Goal: Information Seeking & Learning: Learn about a topic

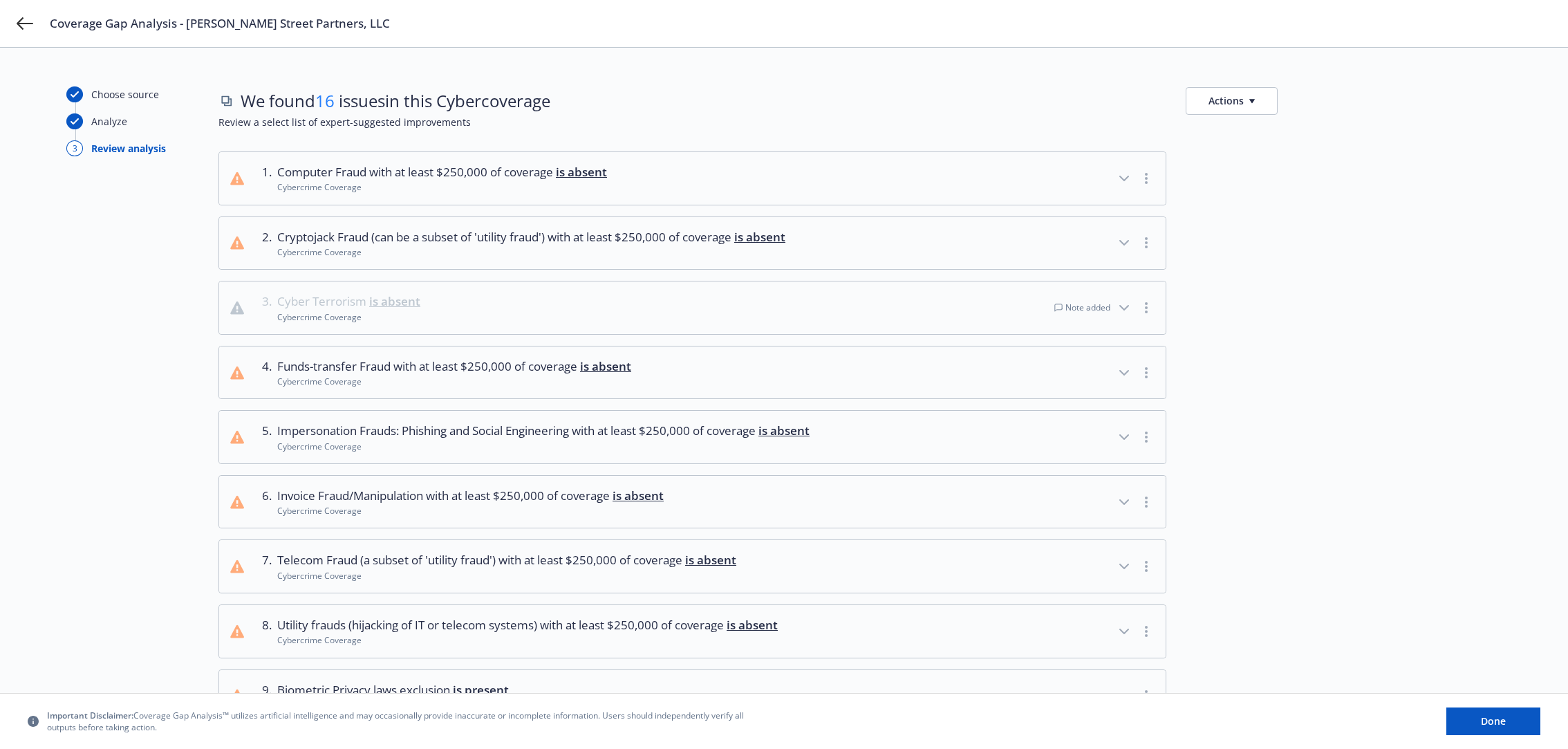
click at [61, 387] on div "Choose source Analyze 3 Review analysis We found 16 issues in this Cyber covera…" at bounding box center [784, 689] width 1568 height 1283
click at [795, 306] on button "3 . Cyber Terrorism is absent Cybercrime Coverage Note added" at bounding box center [693, 307] width 947 height 52
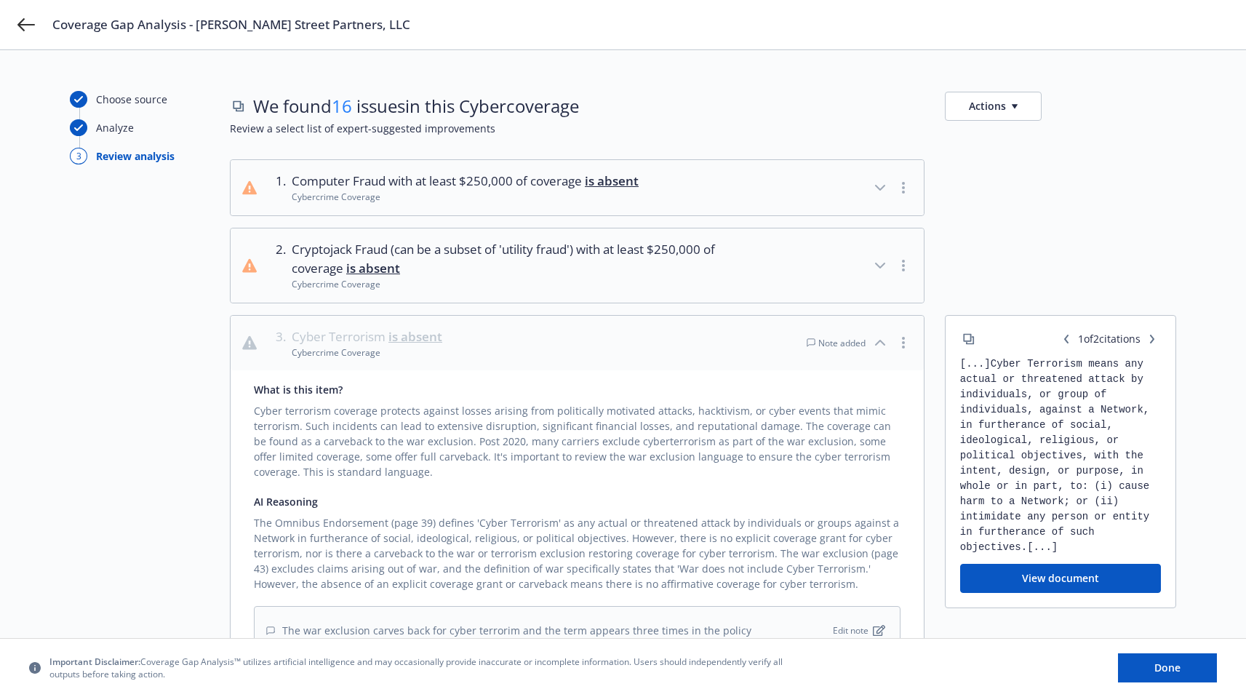
scroll to position [181, 0]
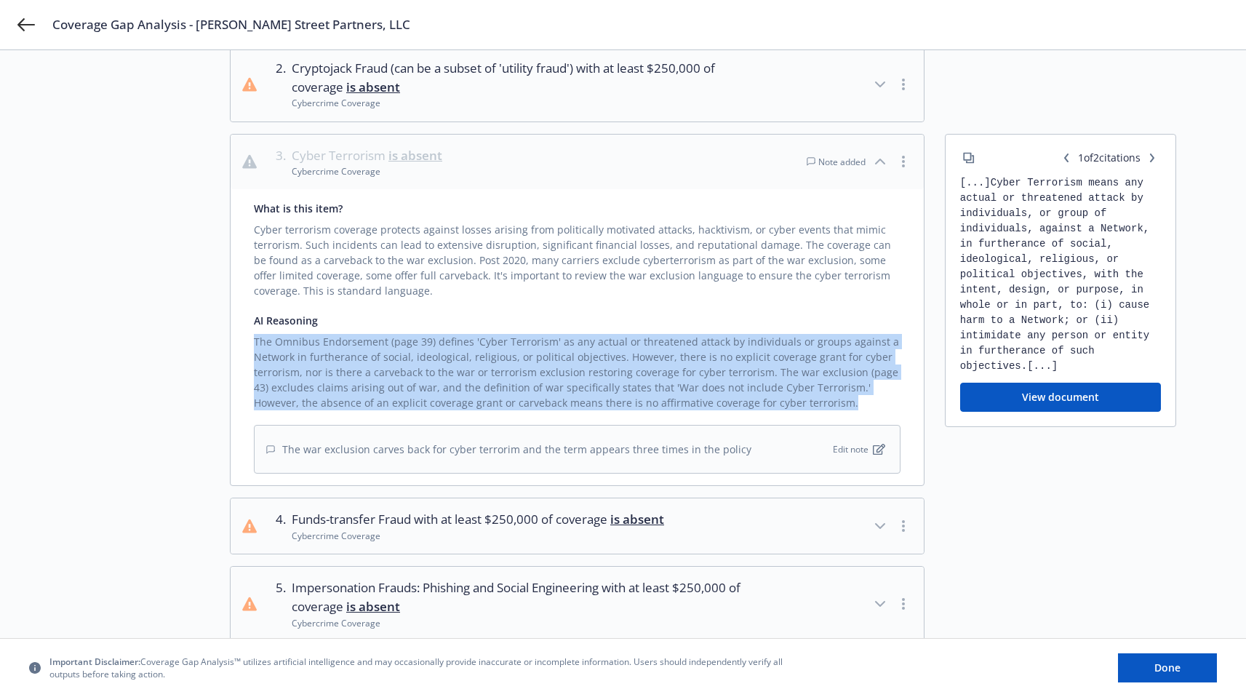
drag, startPoint x: 246, startPoint y: 337, endPoint x: 802, endPoint y: 396, distance: 559.6
click at [802, 396] on div "What is this item? Cyber terrorism coverage protects against losses arising fro…" at bounding box center [577, 337] width 693 height 296
copy div "The Omnibus Endorsement (page 39) defines 'Cyber Terrorism' as any actual or th…"
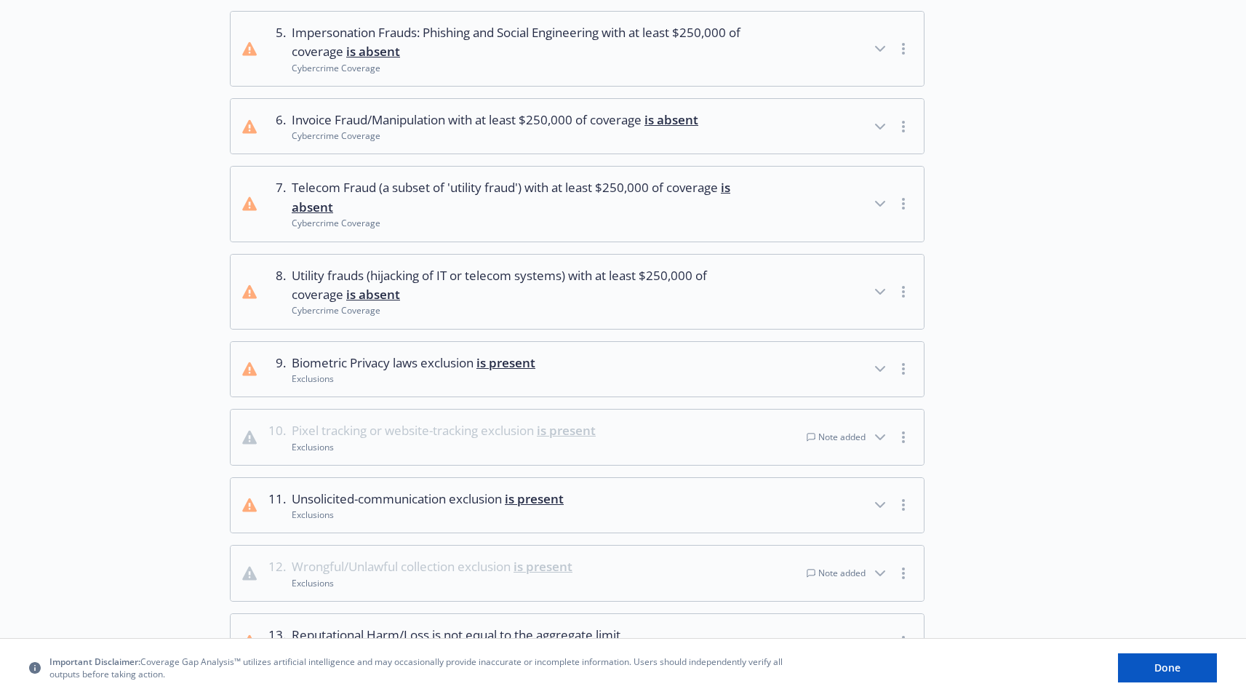
click at [537, 420] on button "10 . Pixel tracking or website-tracking exclusion is present Exclusions Note ad…" at bounding box center [577, 436] width 693 height 55
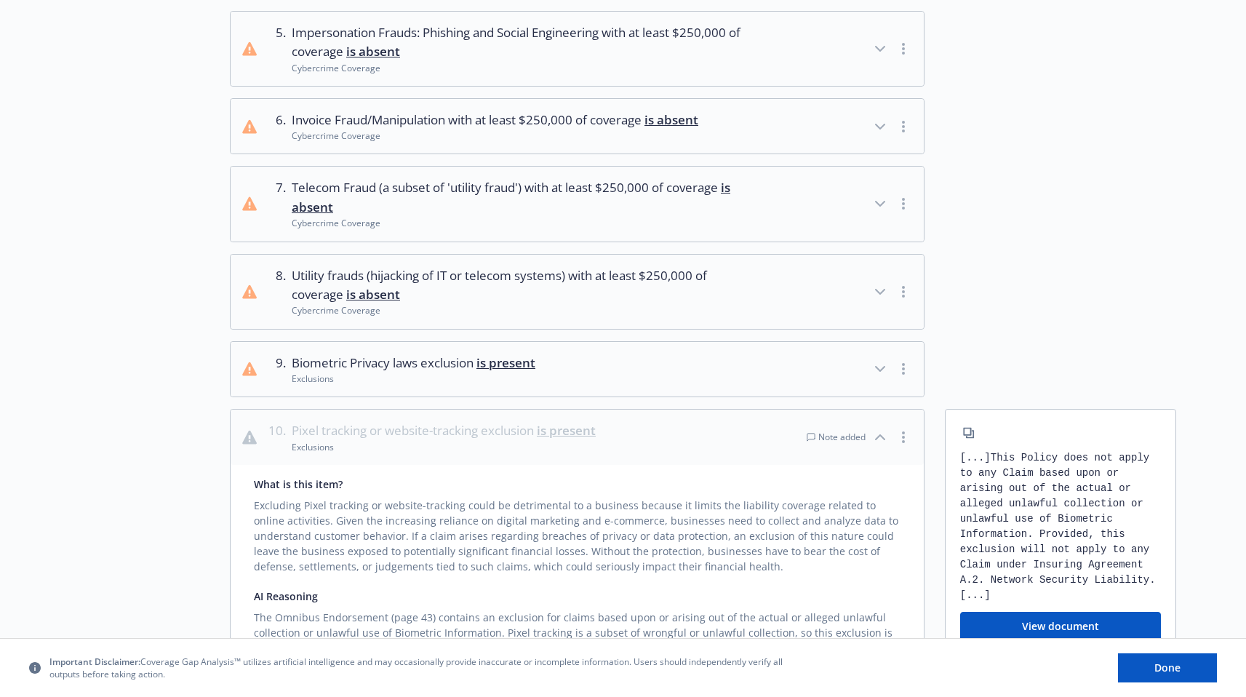
scroll to position [1020, 0]
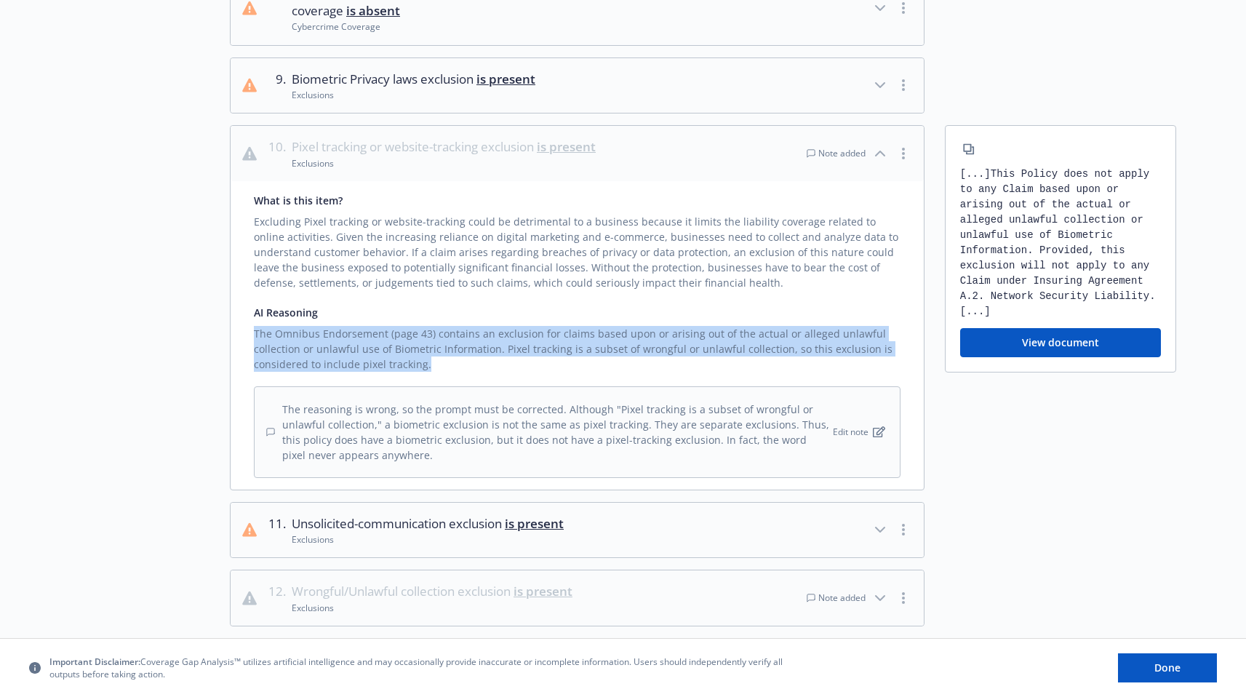
drag, startPoint x: 444, startPoint y: 369, endPoint x: 254, endPoint y: 336, distance: 192.8
click at [254, 336] on div "The Omnibus Endorsement (page 43) contains an exclusion for claims based upon o…" at bounding box center [577, 346] width 647 height 52
copy div "The Omnibus Endorsement (page 43) contains an exclusion for claims based upon o…"
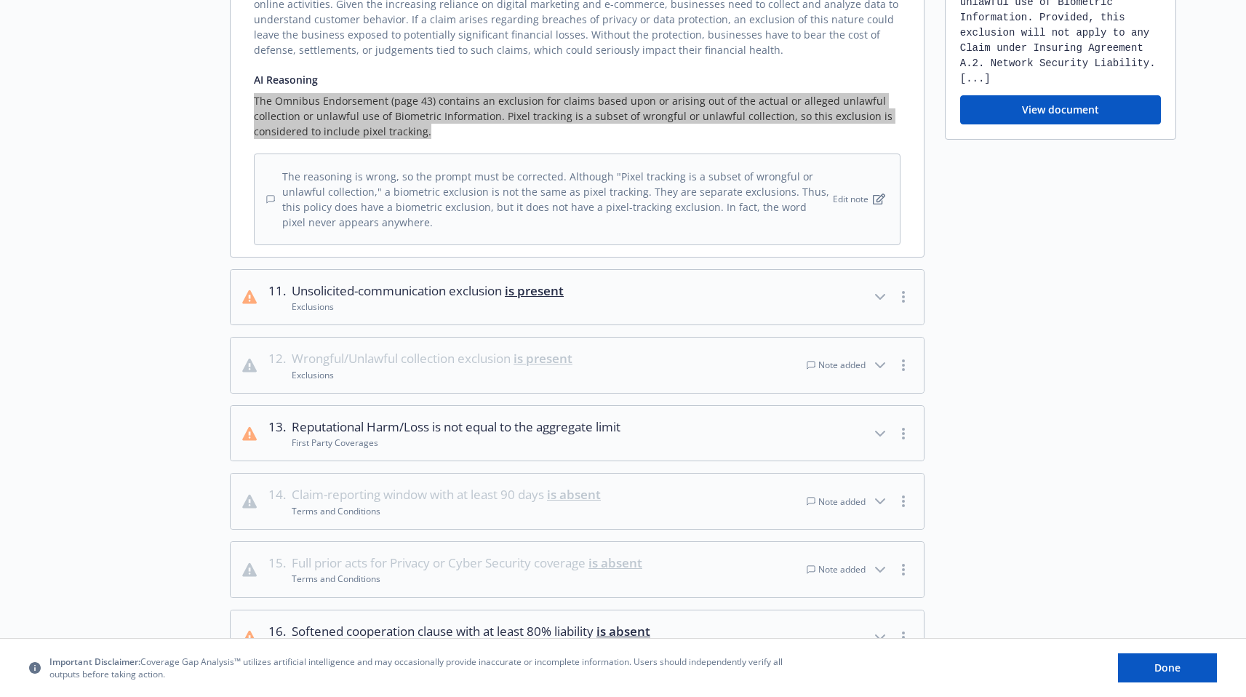
scroll to position [1327, 0]
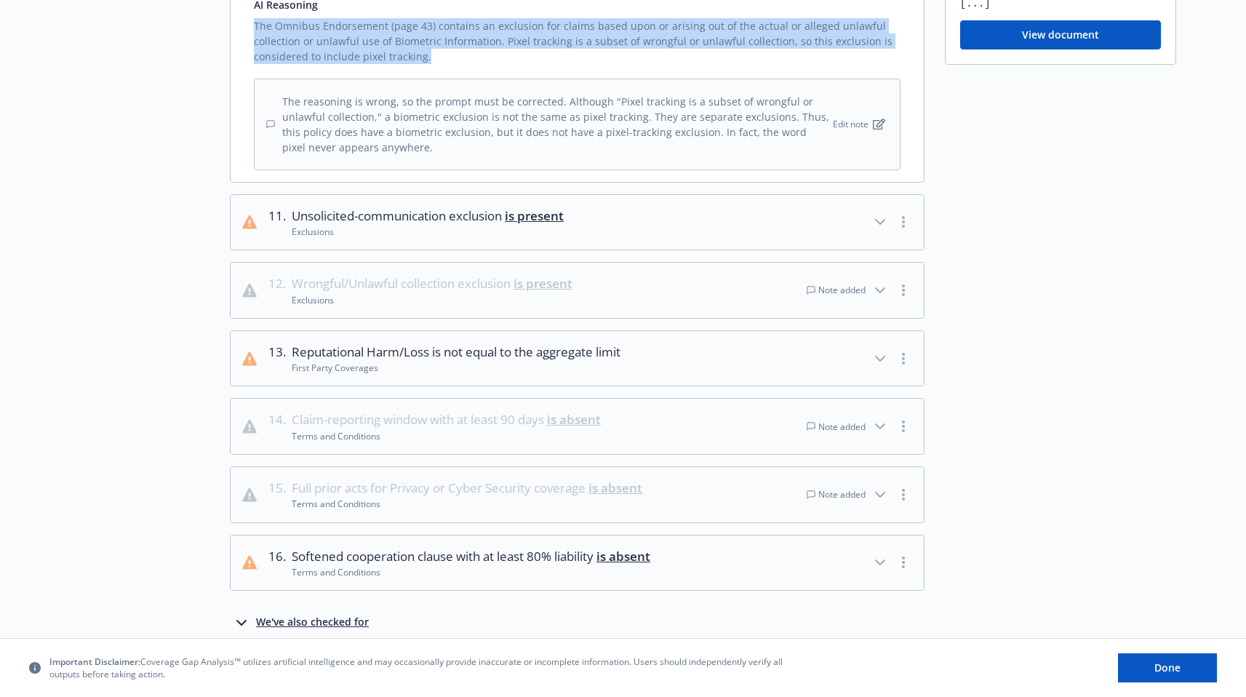
click at [601, 287] on button "12 . Wrongful/Unlawful collection exclusion is present Exclusions Note added" at bounding box center [577, 290] width 693 height 55
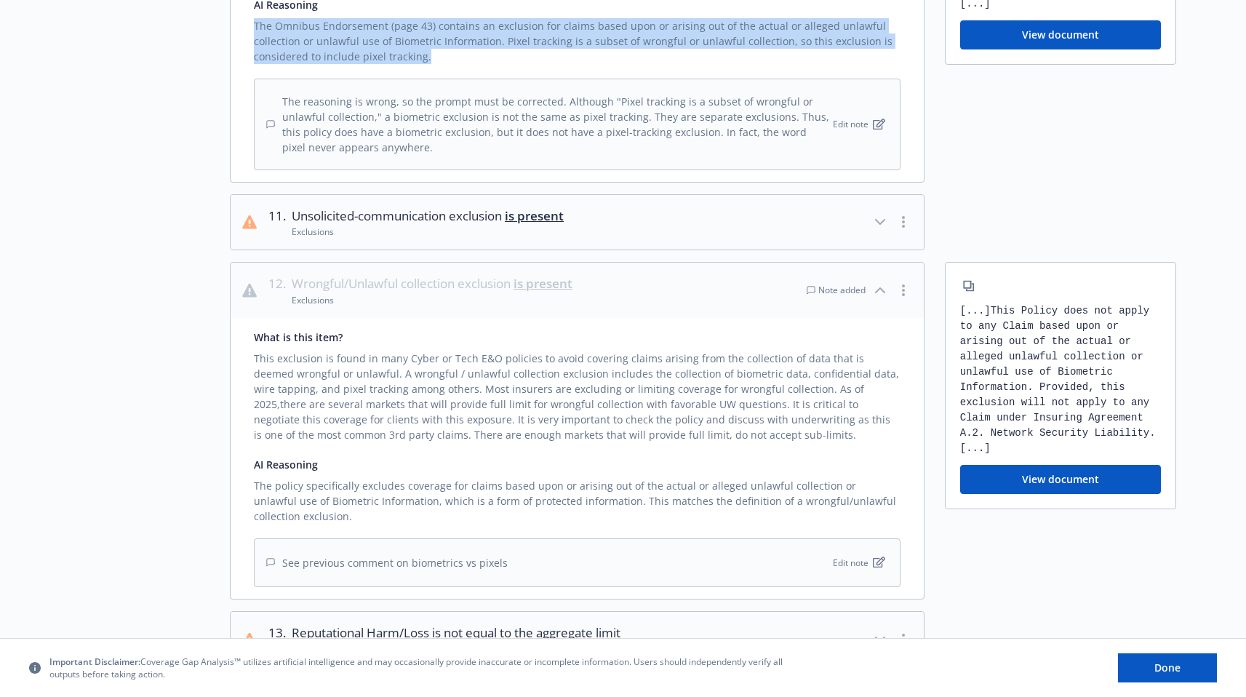
scroll to position [1618, 0]
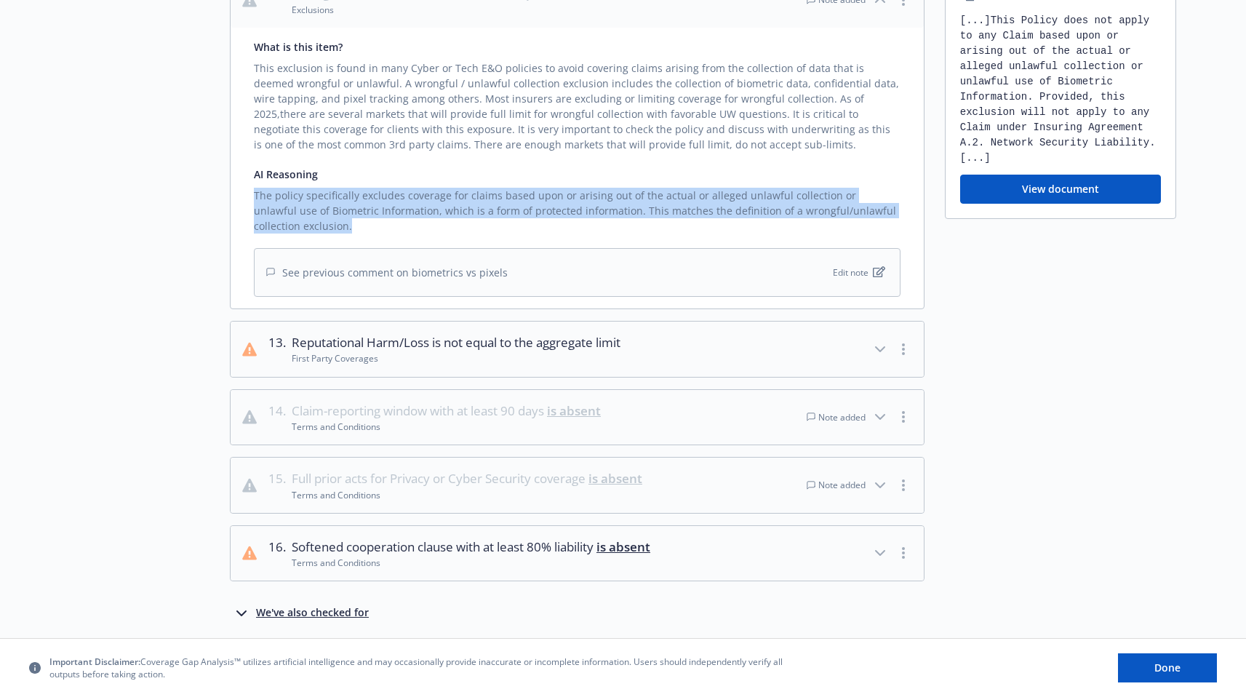
drag, startPoint x: 317, startPoint y: 231, endPoint x: 241, endPoint y: 199, distance: 82.8
click at [241, 199] on div "What is this item? This exclusion is found in many Cyber or Tech E&O policies t…" at bounding box center [577, 168] width 693 height 281
copy div "The policy specifically excludes coverage for claims based upon or arising out …"
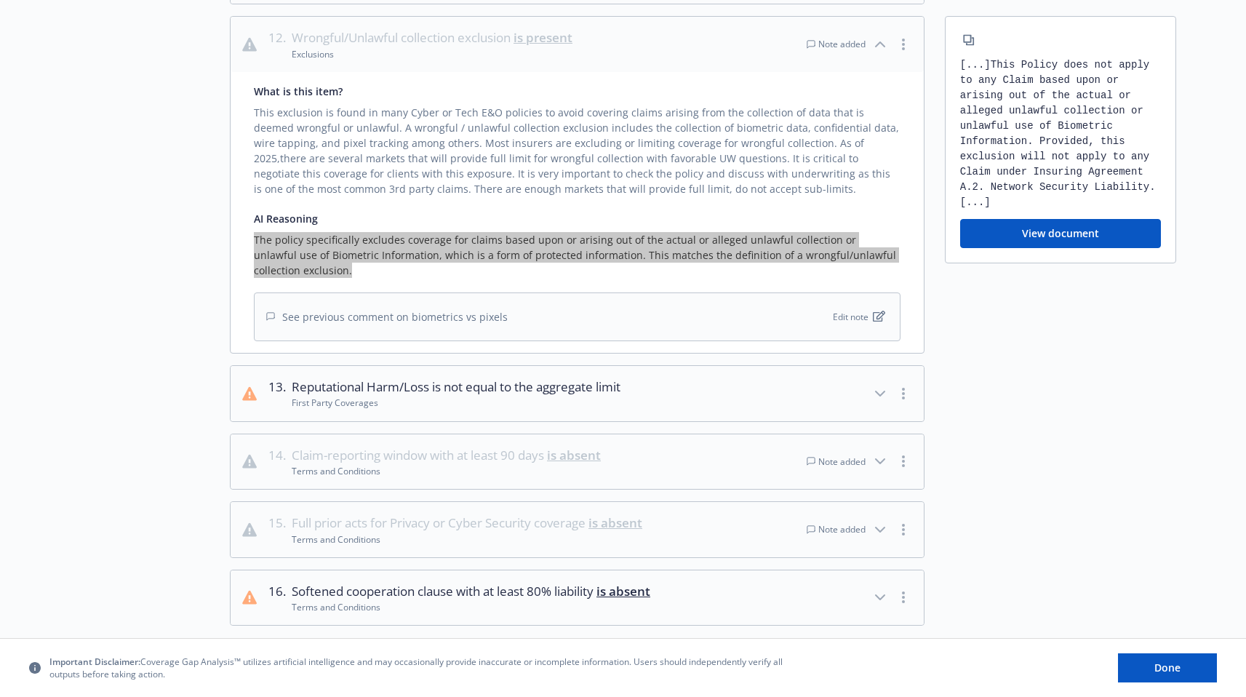
scroll to position [1620, 0]
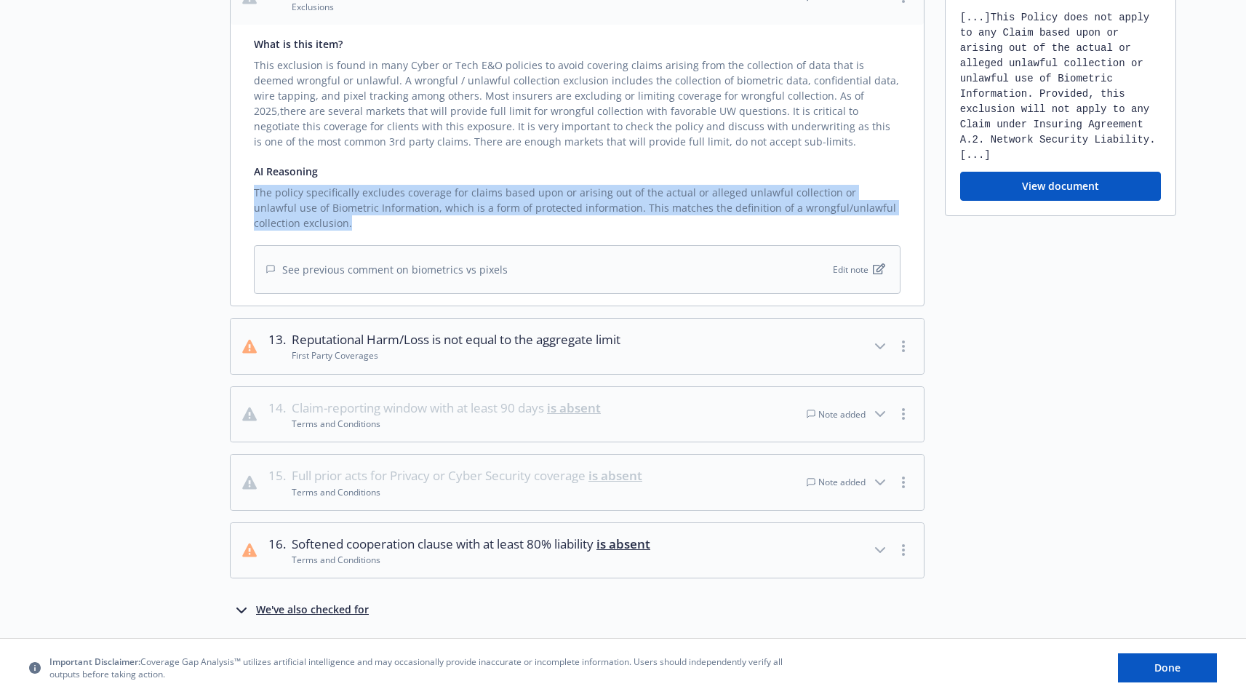
click at [645, 404] on button "14 . Claim-reporting window with at least 90 days is absent Terms and Condition…" at bounding box center [577, 414] width 693 height 55
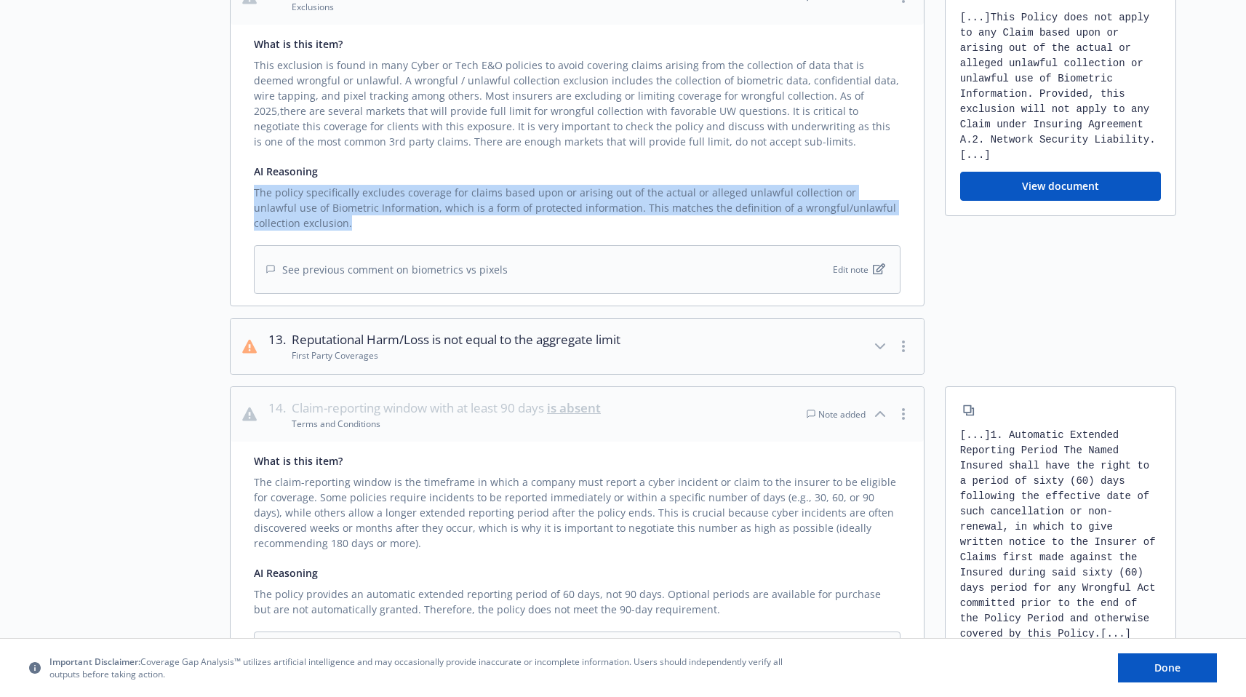
scroll to position [1876, 0]
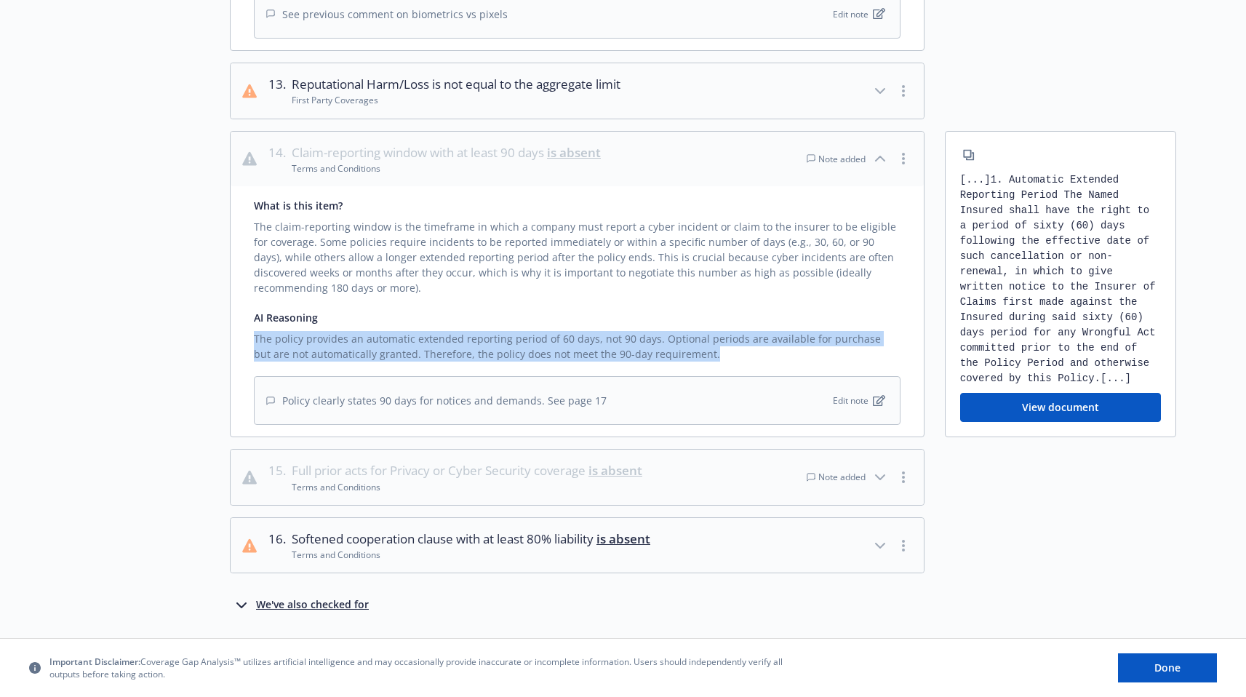
drag, startPoint x: 710, startPoint y: 359, endPoint x: 246, endPoint y: 340, distance: 464.4
click at [246, 340] on div "What is this item? The claim-reporting window is the timeframe in which a compa…" at bounding box center [577, 311] width 693 height 250
copy div "The policy provides an automatic extended reporting period of 60 days, not 90 d…"
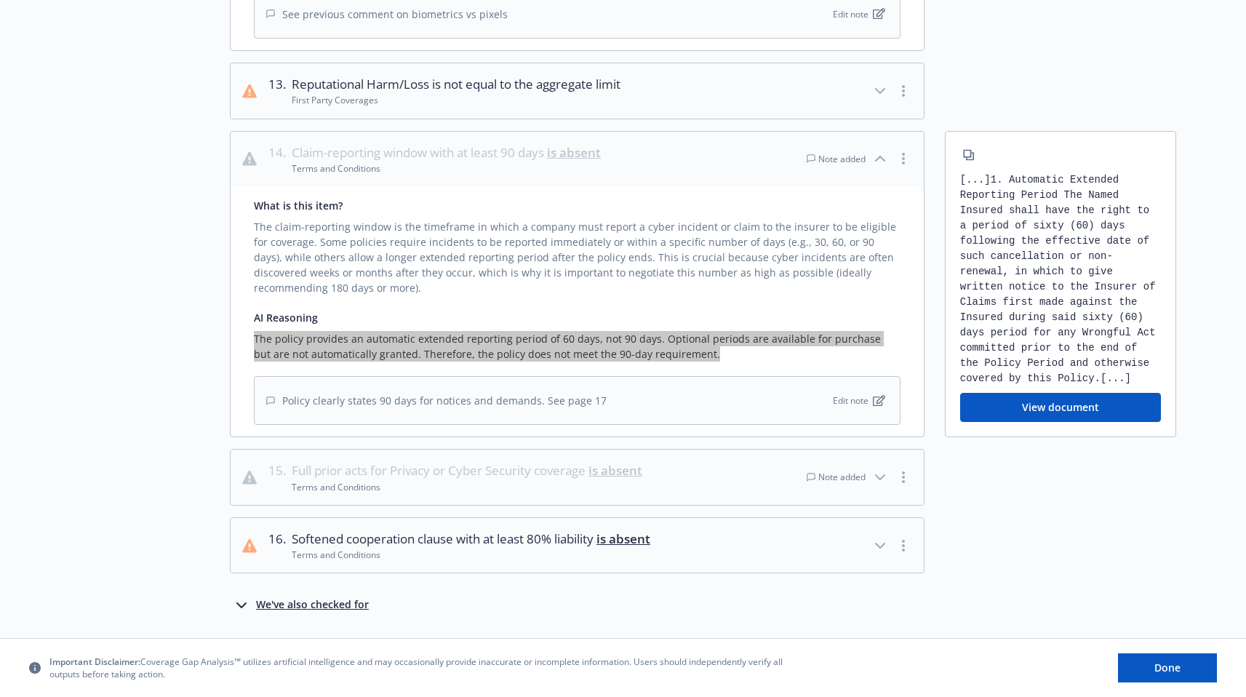
scroll to position [1916, 0]
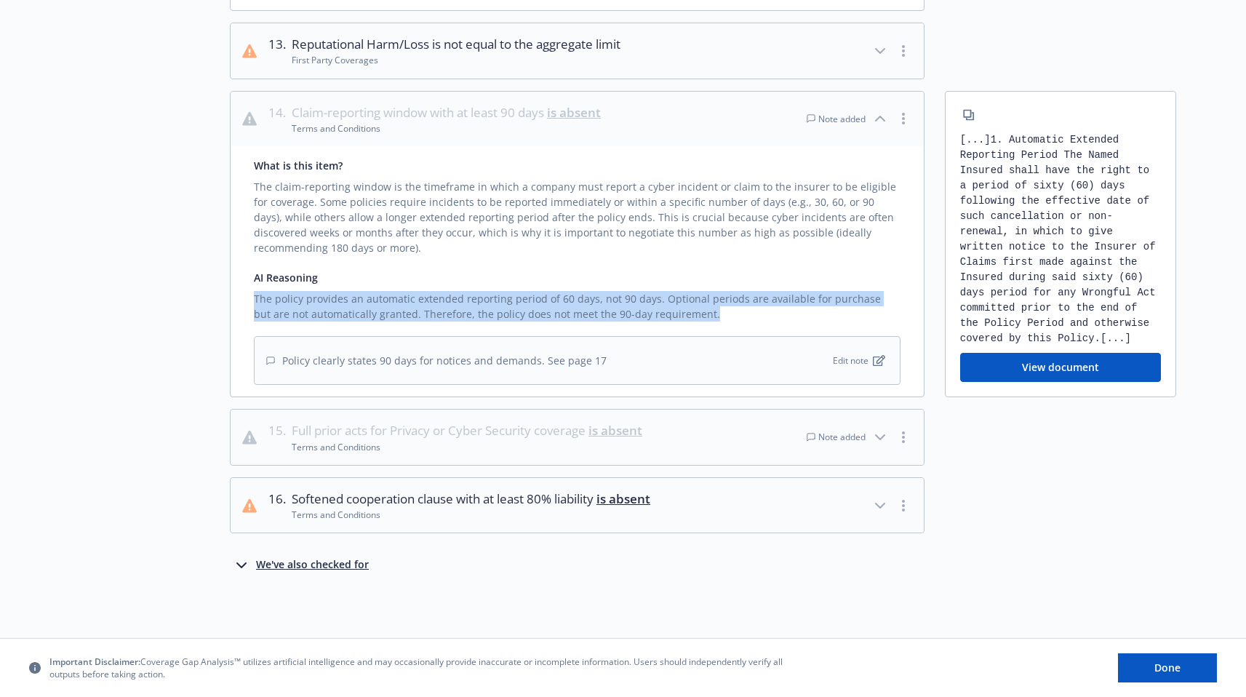
click at [706, 439] on button "15 . Full prior acts for Privacy or Cyber Security coverage is absent Terms and…" at bounding box center [577, 436] width 693 height 55
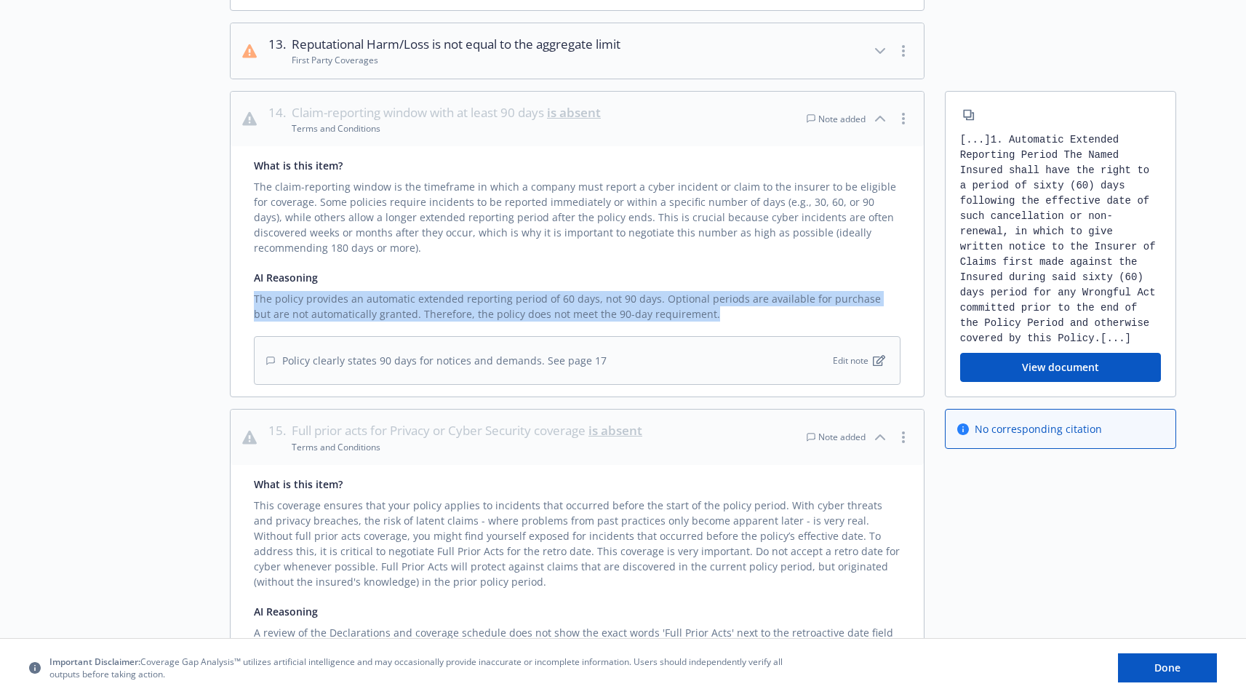
scroll to position [2170, 0]
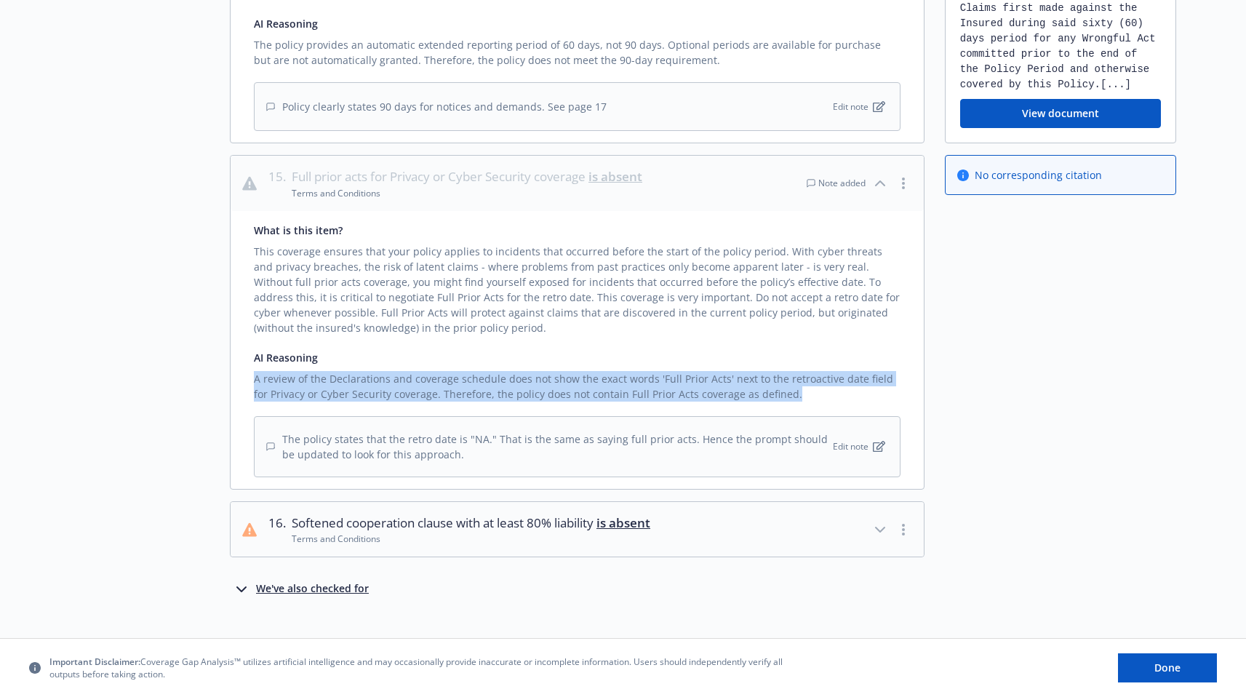
drag, startPoint x: 796, startPoint y: 393, endPoint x: 253, endPoint y: 372, distance: 543.7
click at [254, 372] on div "A review of the Declarations and coverage schedule does not show the exact word…" at bounding box center [577, 383] width 647 height 36
copy div "A review of the Declarations and coverage schedule does not show the exact word…"
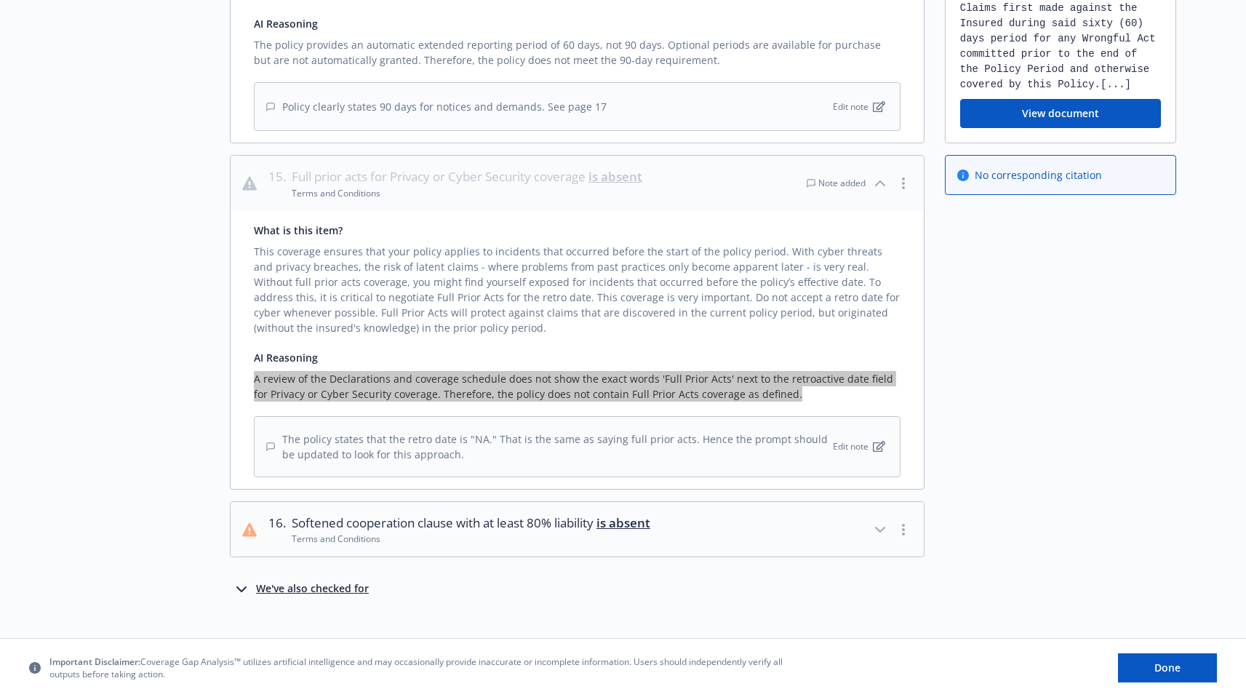
scroll to position [2194, 0]
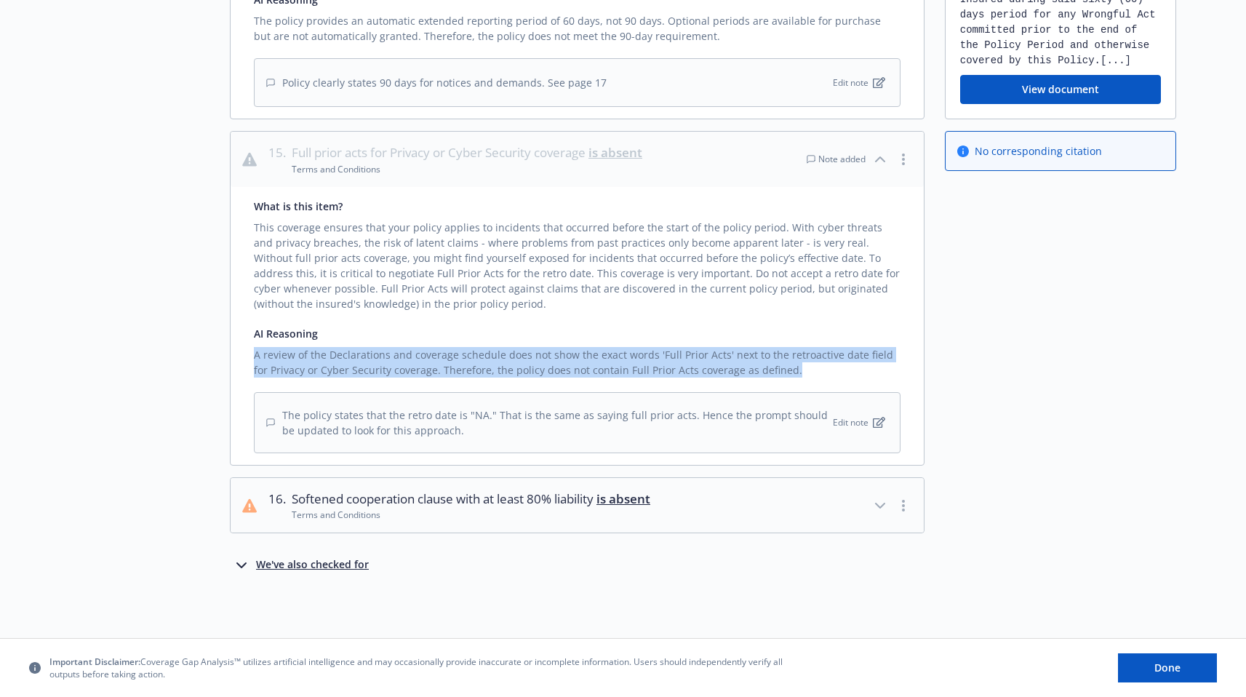
click at [355, 560] on div "We've also checked for" at bounding box center [312, 564] width 113 height 17
click at [349, 569] on div "We've also checked for" at bounding box center [312, 564] width 113 height 17
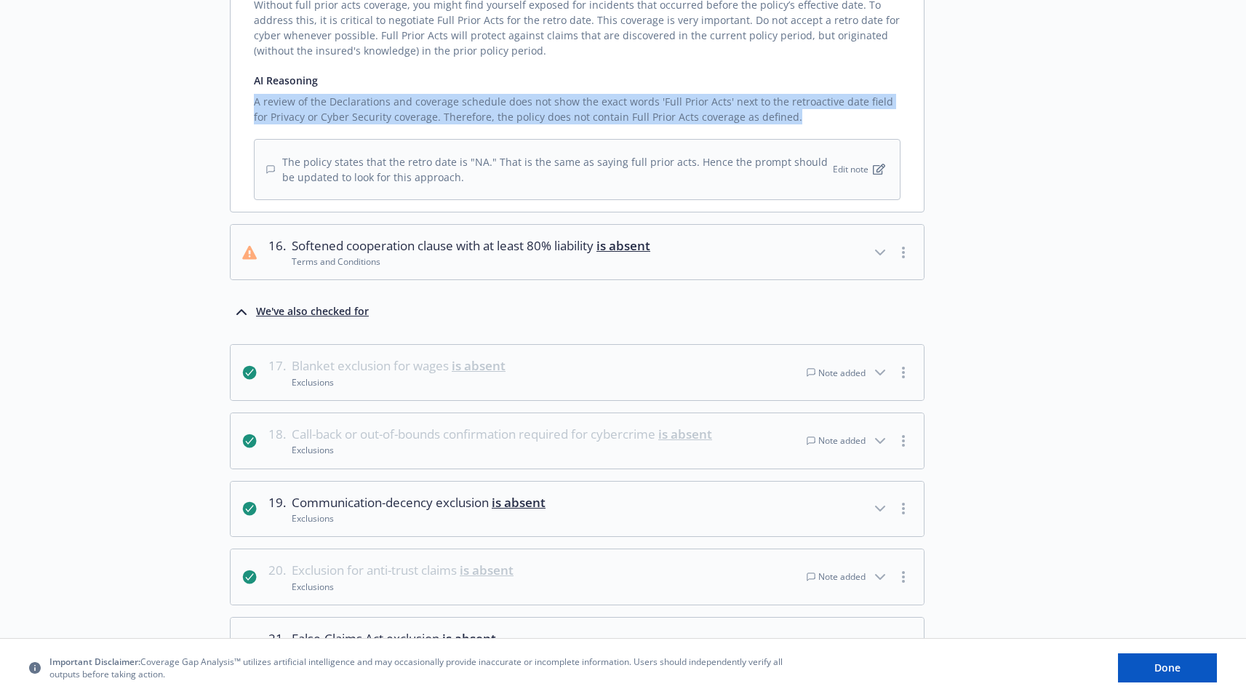
click at [607, 369] on button "17 . Blanket exclusion for wages is absent Exclusions Note added" at bounding box center [577, 372] width 693 height 55
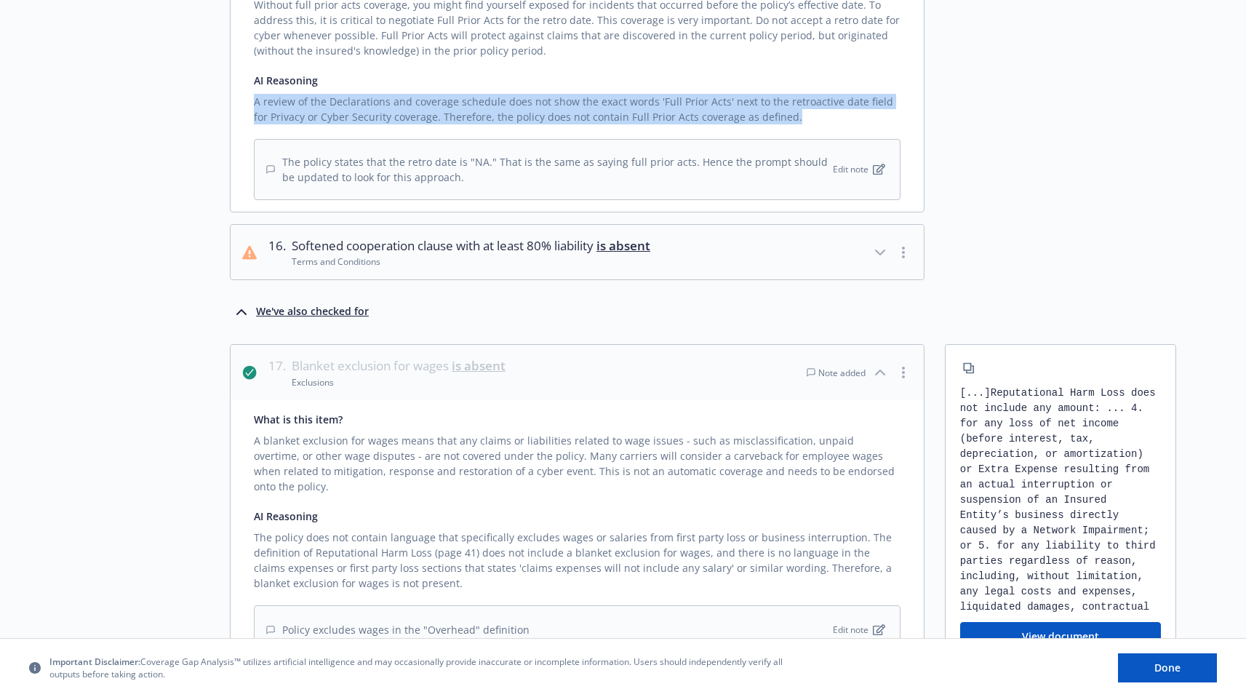
scroll to position [2772, 0]
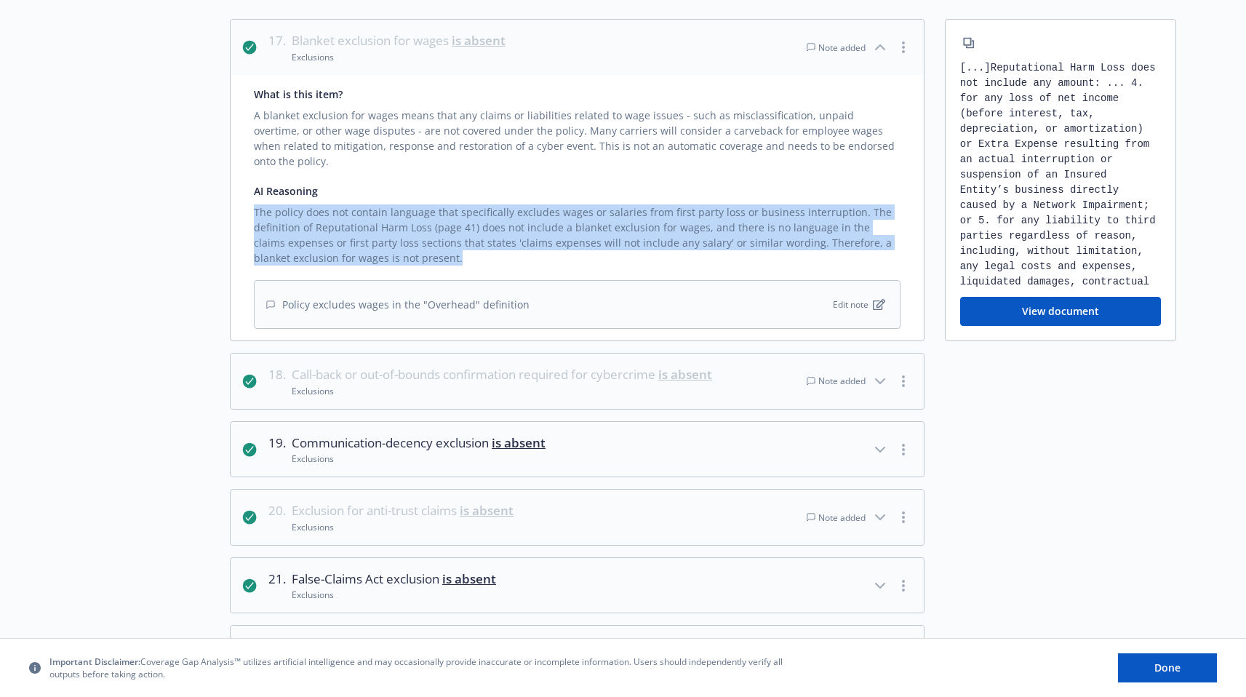
drag, startPoint x: 433, startPoint y: 244, endPoint x: 239, endPoint y: 201, distance: 199.7
click at [239, 201] on div "What is this item? A blanket exclusion for wages means that any claims or liabi…" at bounding box center [577, 207] width 693 height 265
copy div "The policy does not contain language that specifically excludes wages or salari…"
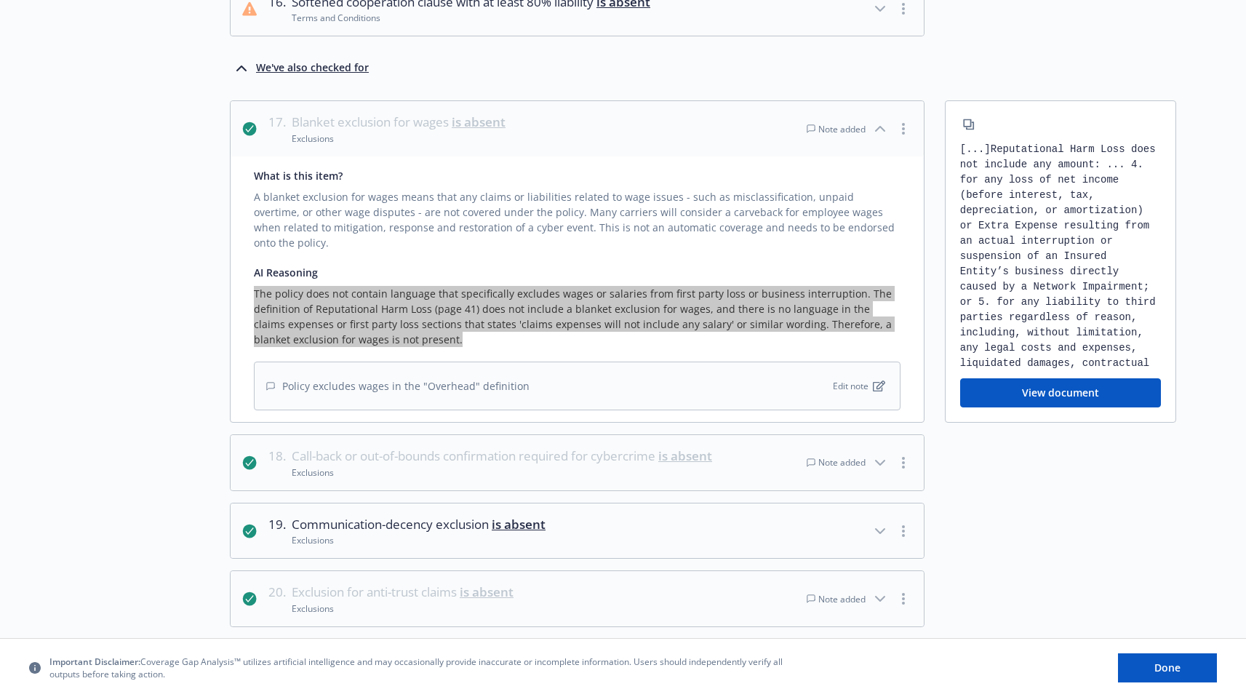
scroll to position [2998, 0]
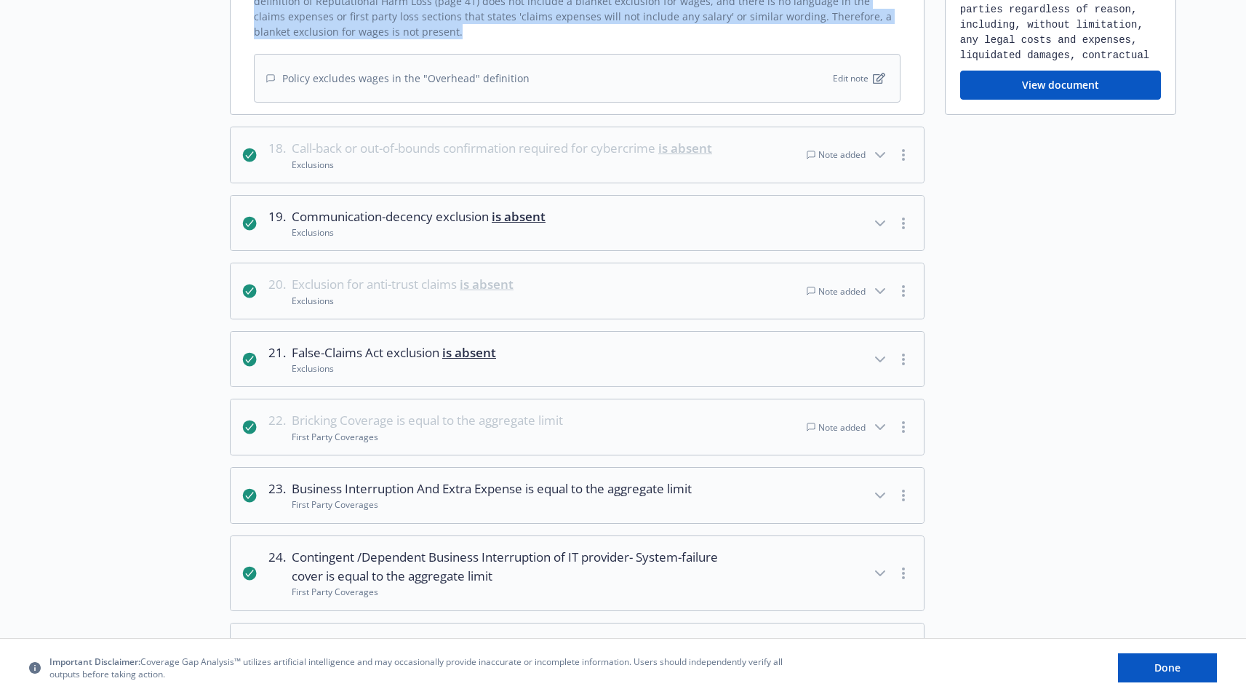
click at [752, 138] on button "18 . Call-back or out-of-bounds confirmation required for cybercrime is absent …" at bounding box center [577, 154] width 693 height 55
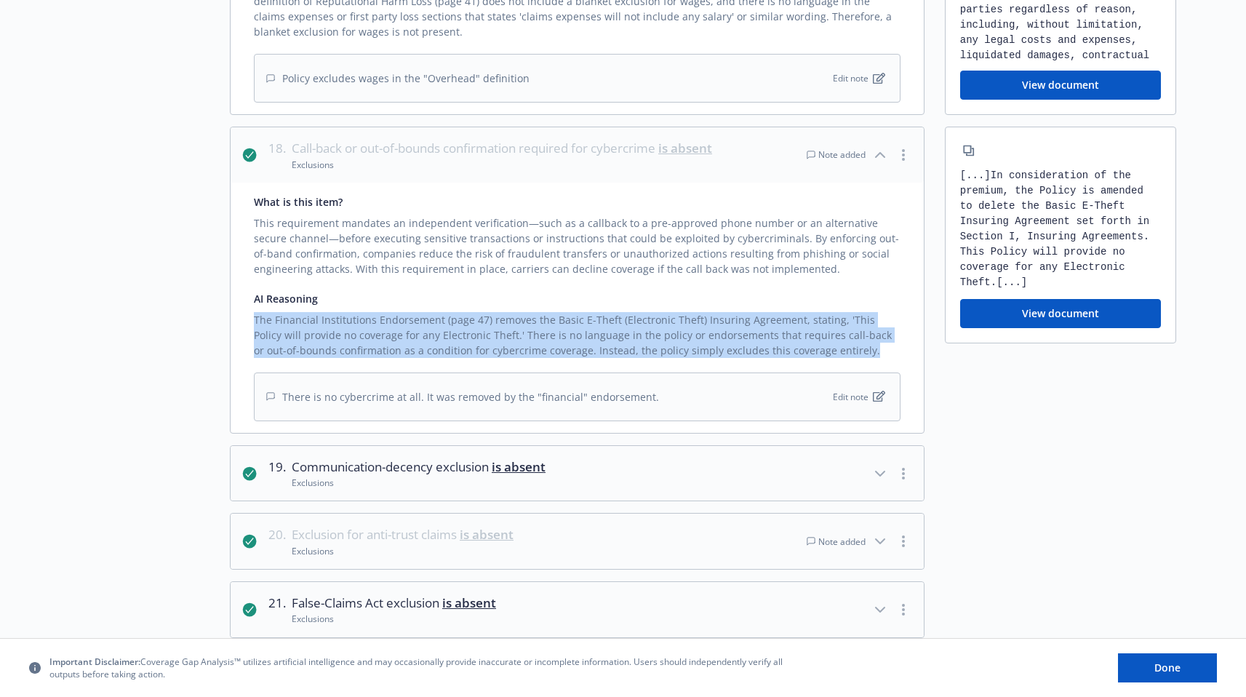
drag, startPoint x: 778, startPoint y: 335, endPoint x: 243, endPoint y: 307, distance: 535.3
click at [243, 307] on div "What is this item? This requirement mandates an independent verification—such a…" at bounding box center [577, 308] width 693 height 250
copy div "The Financial Institutions Endorsement (page 47) removes the Basic E-Theft (Ele…"
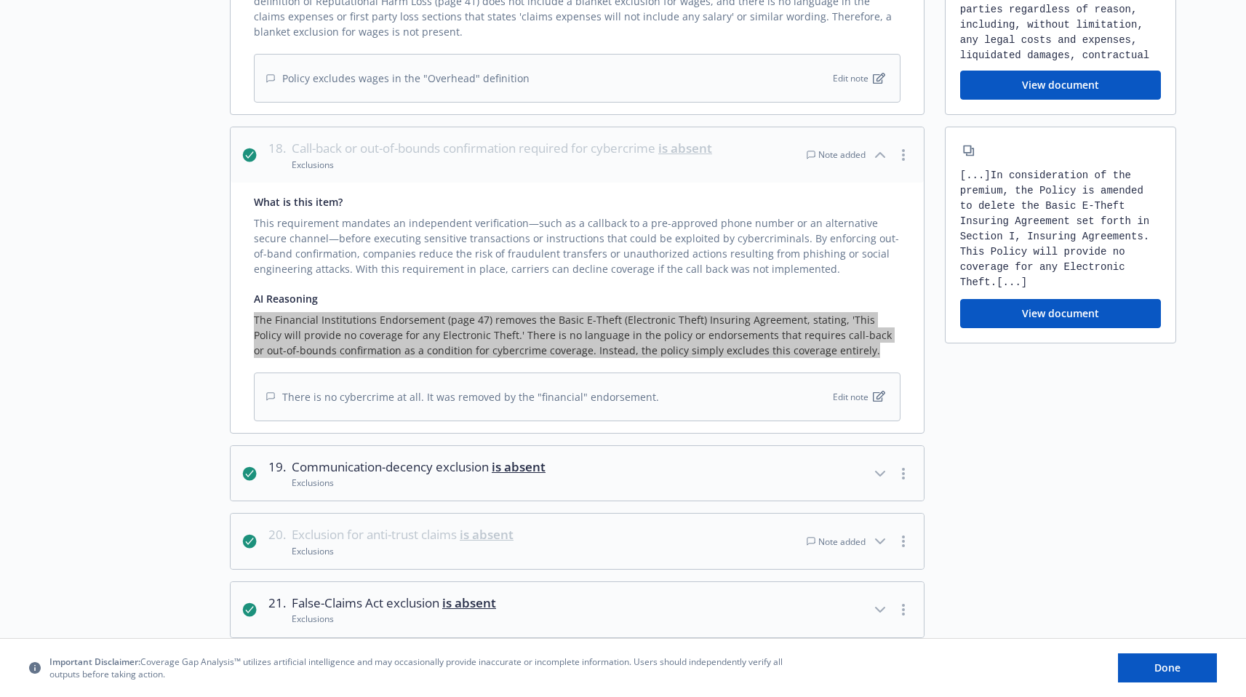
scroll to position [3177, 0]
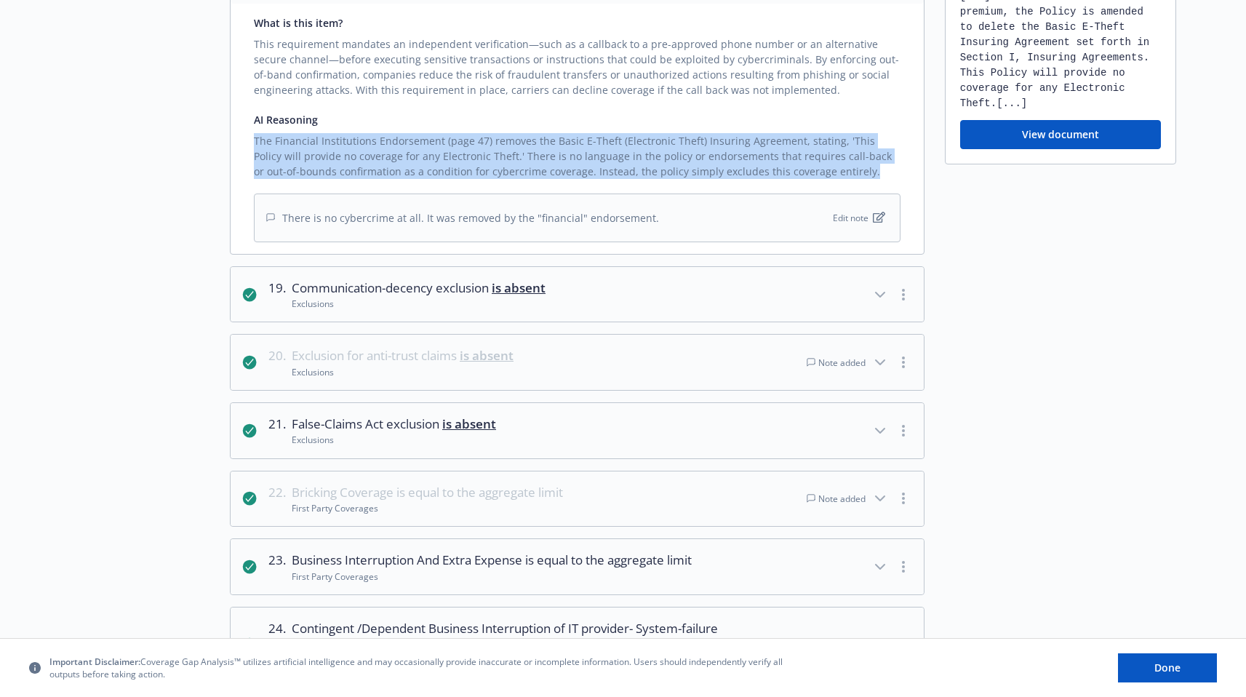
click at [569, 335] on button "20 . Exclusion for anti-trust claims is absent Exclusions Note added" at bounding box center [577, 362] width 693 height 55
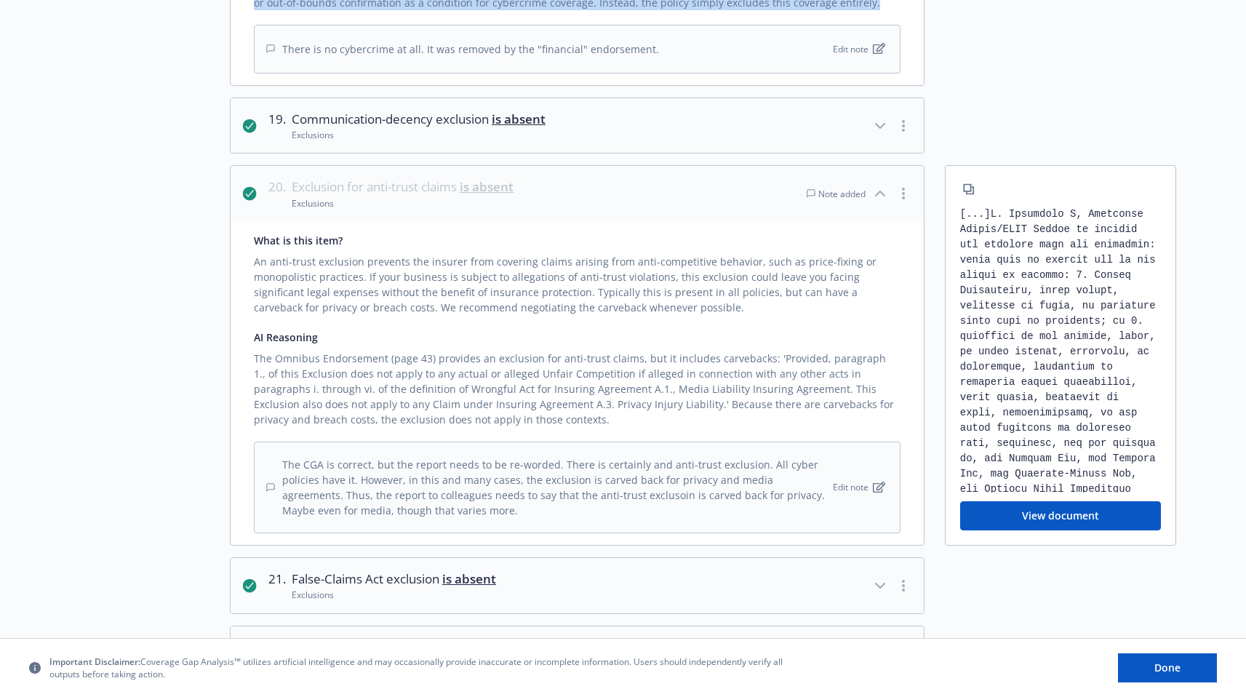
scroll to position [3421, 0]
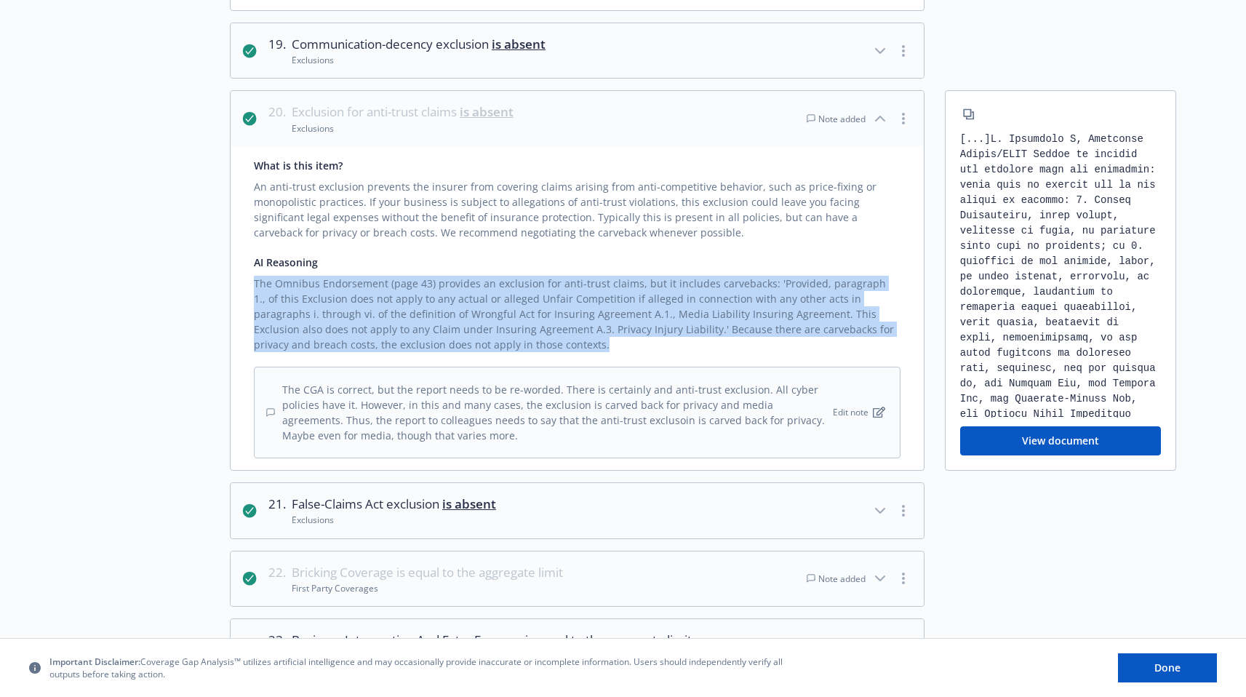
drag, startPoint x: 417, startPoint y: 323, endPoint x: 233, endPoint y: 269, distance: 192.4
click at [233, 269] on div "What is this item? An anti-trust exclusion prevents the insurer from covering c…" at bounding box center [577, 308] width 693 height 324
copy div "The Omnibus Endorsement (page 43) provides an exclusion for anti-trust claims, …"
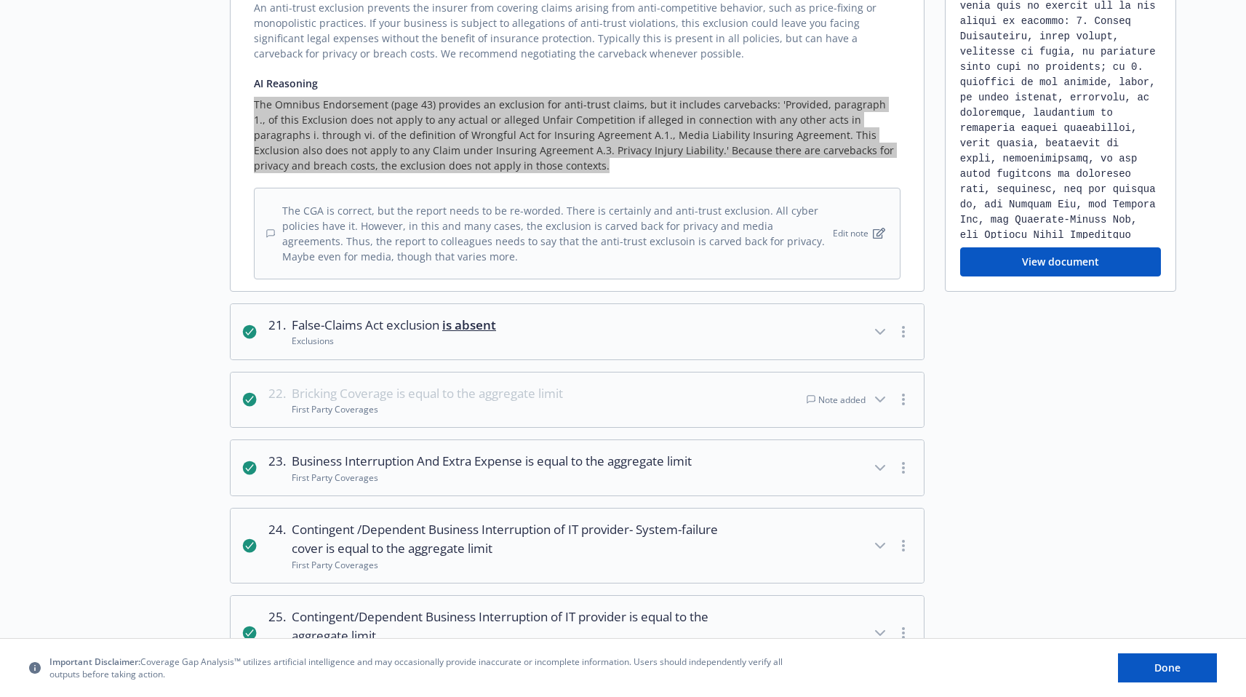
scroll to position [3735, 0]
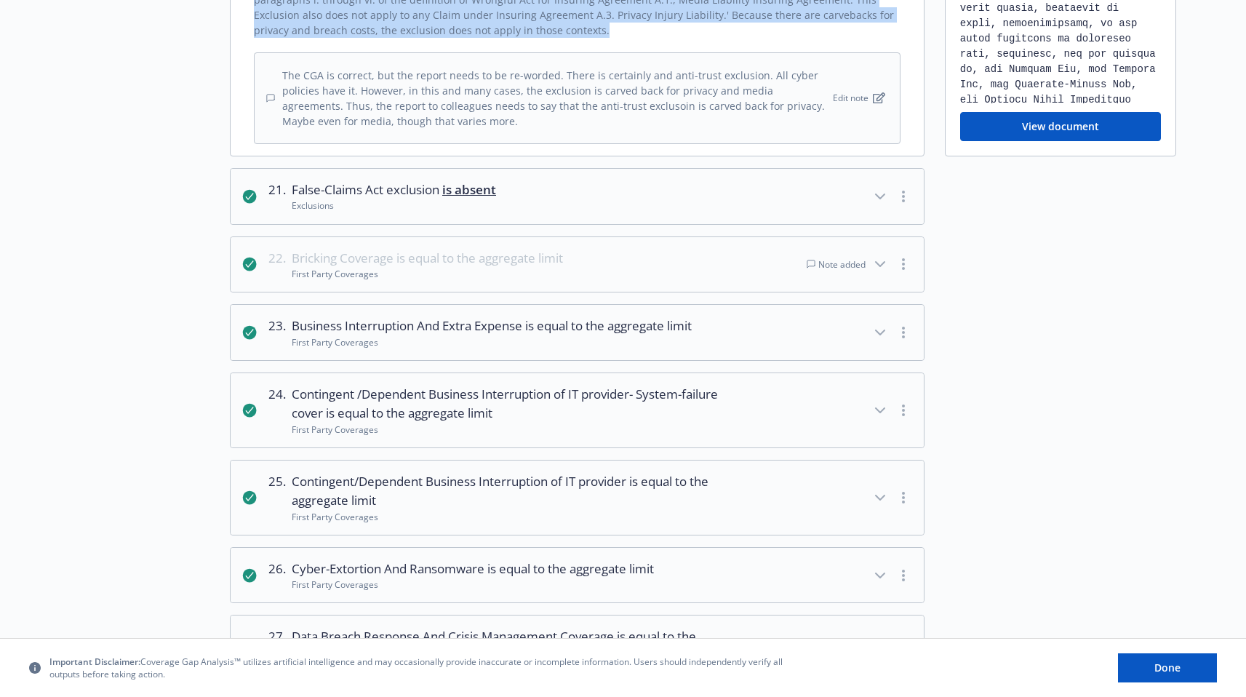
click at [652, 259] on button "22 . Bricking Coverage is equal to the aggregate limit First Party Coverages No…" at bounding box center [577, 264] width 693 height 55
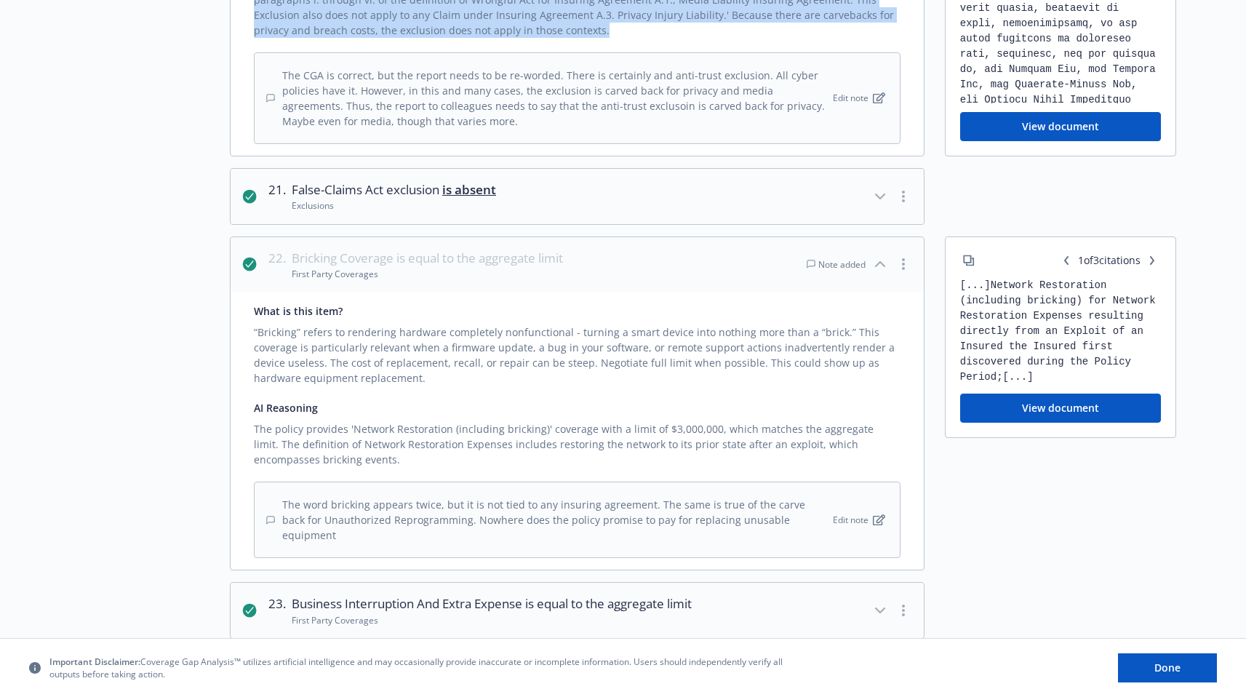
scroll to position [3916, 0]
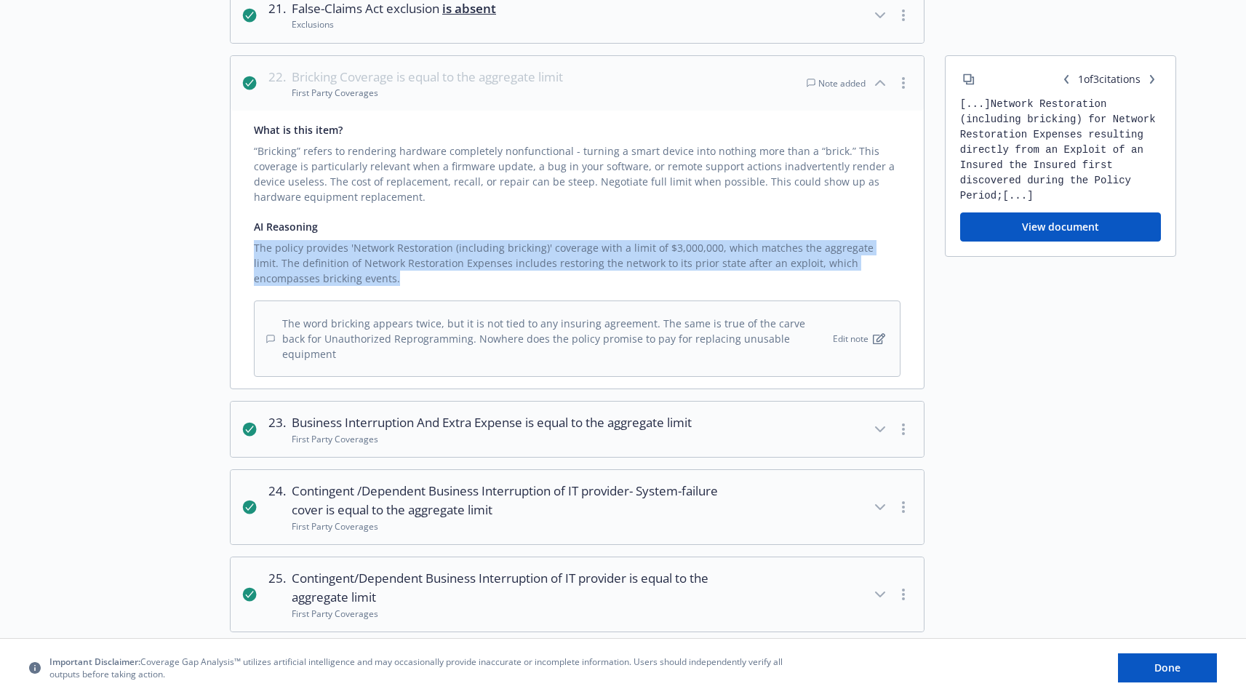
drag, startPoint x: 327, startPoint y: 268, endPoint x: 232, endPoint y: 234, distance: 101.0
click at [232, 234] on div "What is this item? “Bricking” refers to rendering hardware completely nonfuncti…" at bounding box center [577, 250] width 693 height 278
copy div "The policy provides 'Network Restoration (including bricking)' coverage with a …"
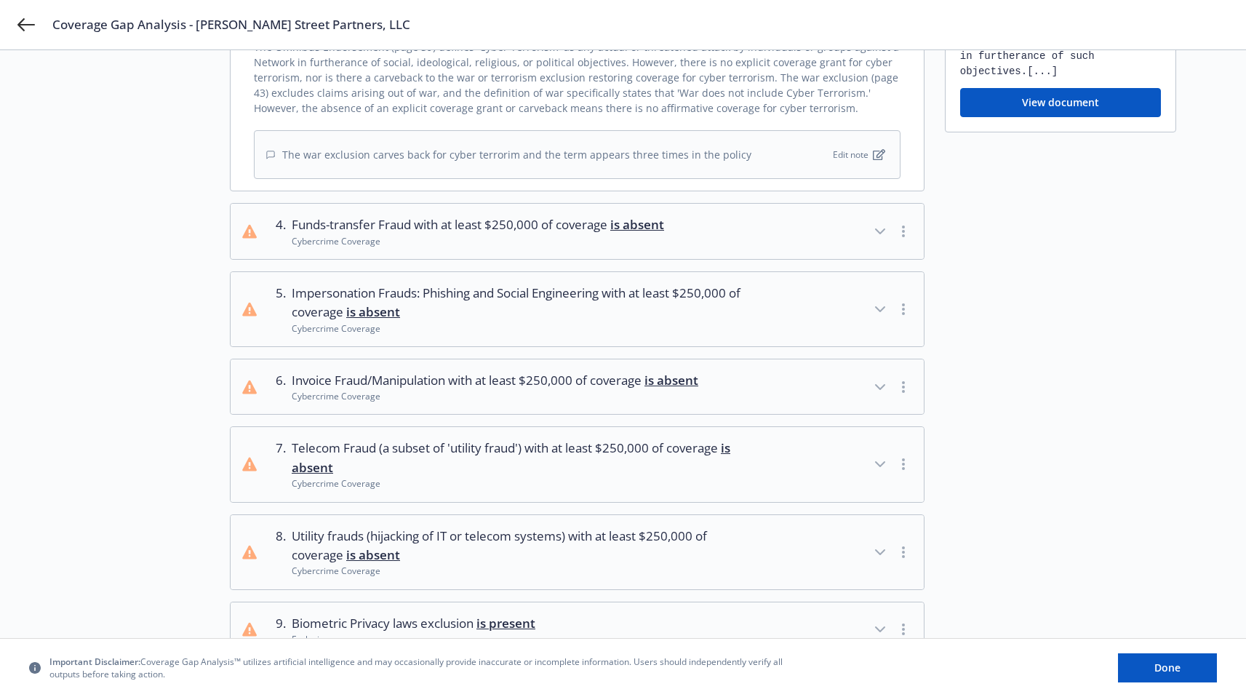
scroll to position [0, 0]
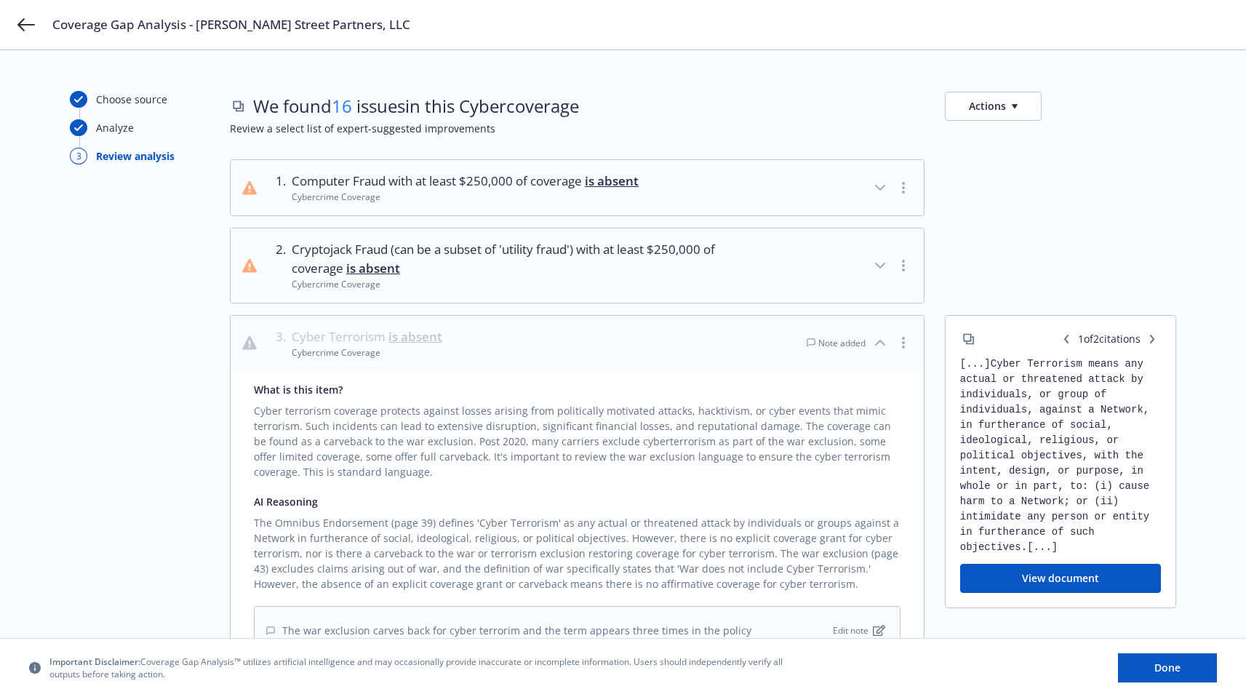
click at [1050, 577] on button "View document" at bounding box center [1060, 578] width 201 height 29
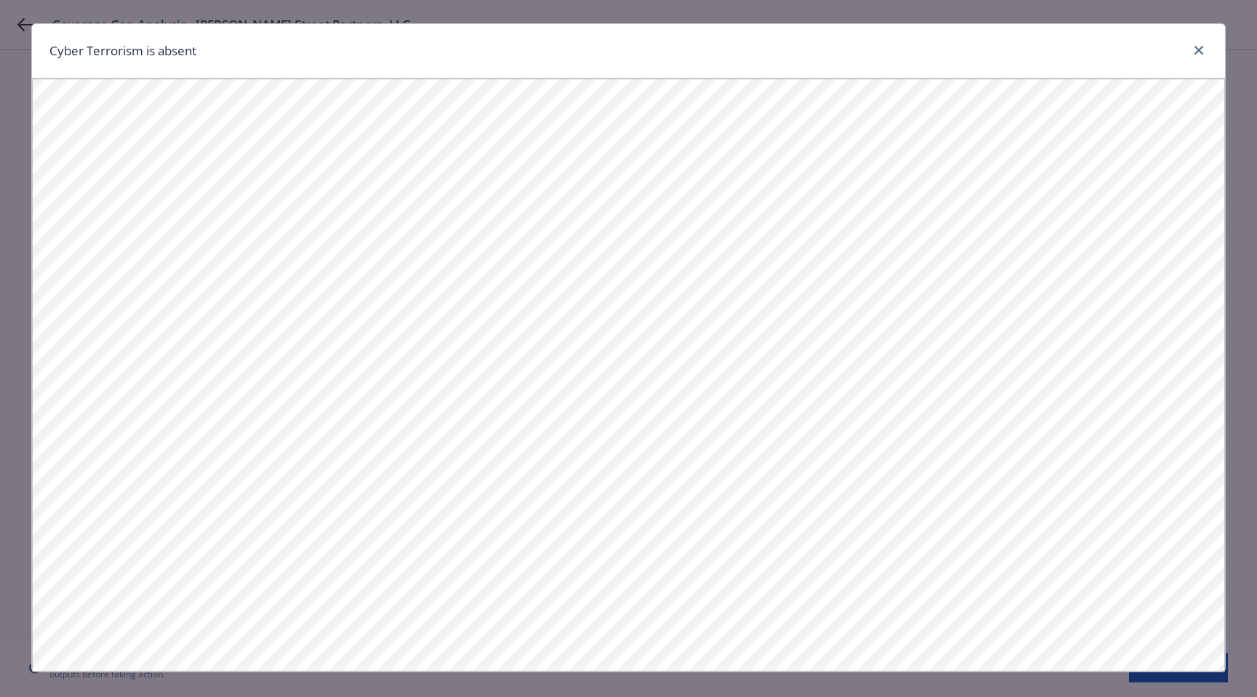
click at [1202, 52] on div "Cyber Terrorism is absent" at bounding box center [628, 51] width 1193 height 55
click at [1190, 46] on link "close" at bounding box center [1198, 49] width 17 height 17
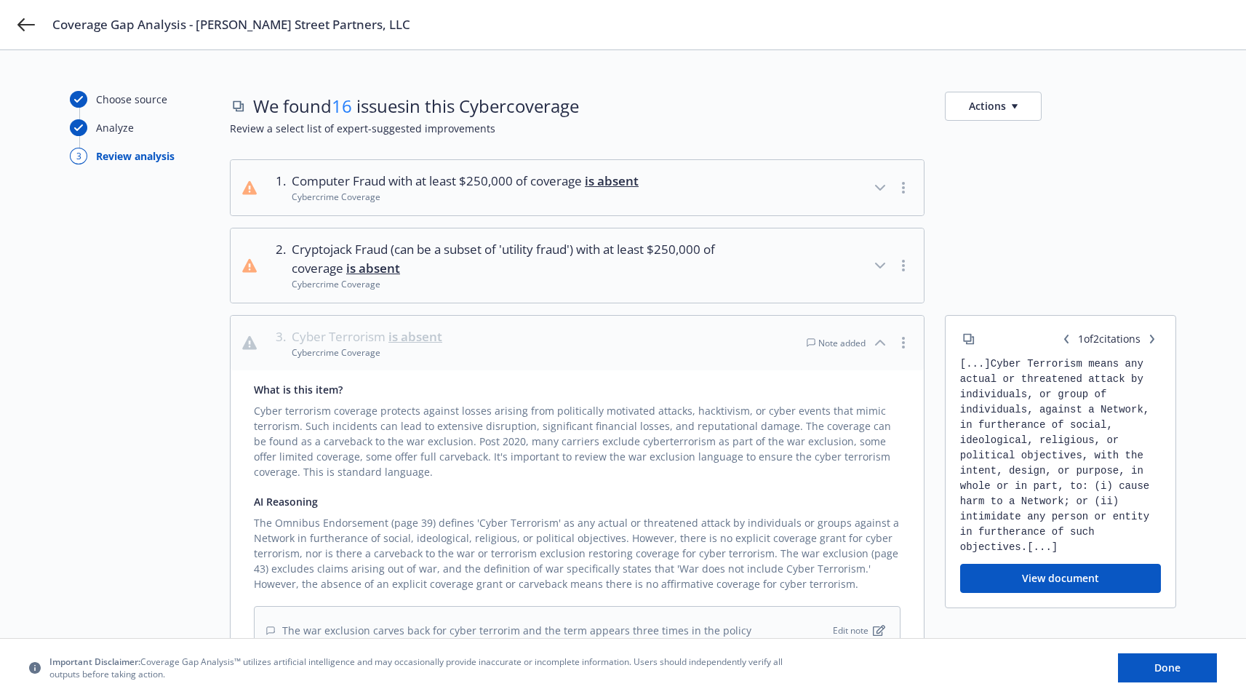
click at [1125, 228] on div at bounding box center [1060, 266] width 231 height 76
click at [1042, 129] on span "Review a select list of expert-suggested improvements" at bounding box center [703, 128] width 946 height 15
click at [1029, 112] on button "Actions" at bounding box center [993, 106] width 97 height 29
click at [902, 115] on div "We found 16 issues in this Cyber coverage Actions" at bounding box center [703, 106] width 946 height 30
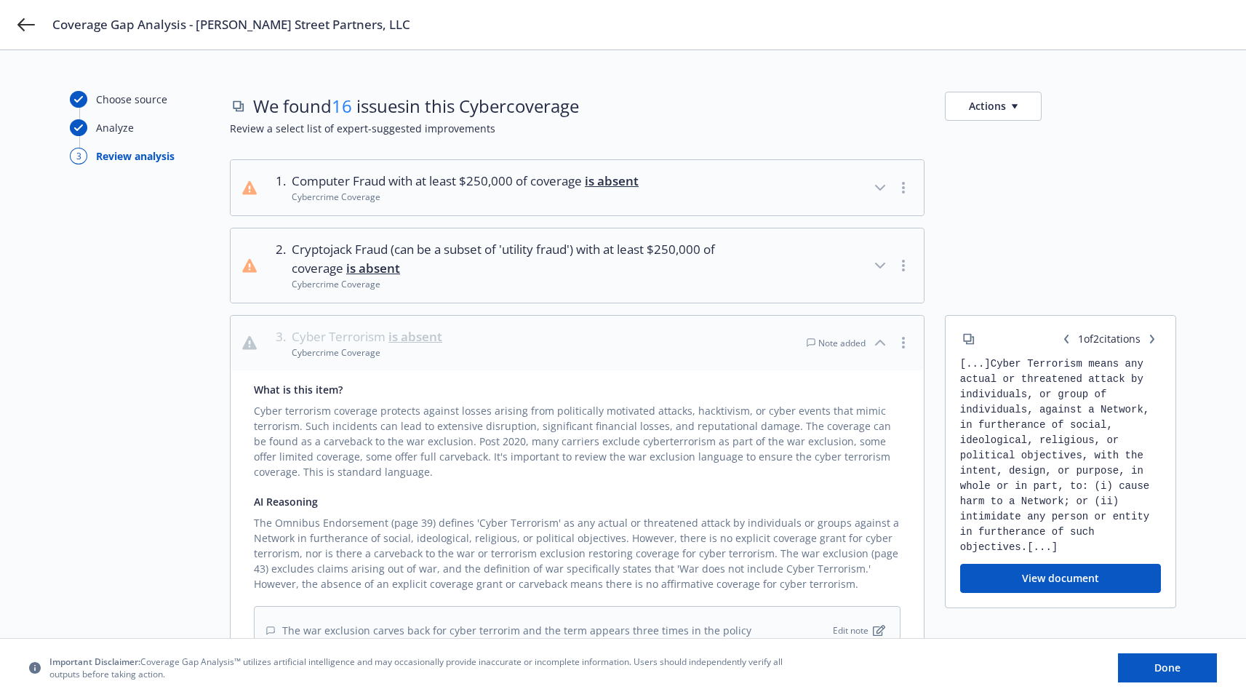
click at [906, 196] on div "button" at bounding box center [891, 188] width 41 height 32
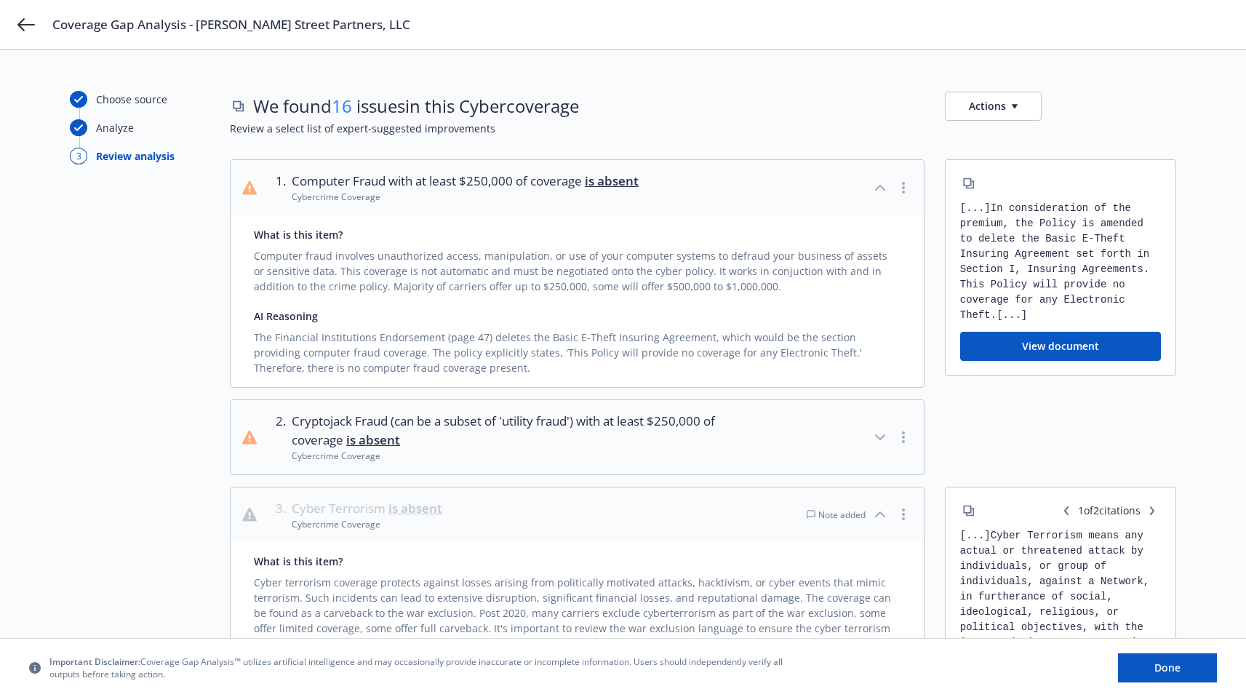
click at [877, 135] on span "Review a select list of expert-suggested improvements" at bounding box center [703, 128] width 946 height 15
click at [1009, 343] on button "View document" at bounding box center [1060, 346] width 201 height 29
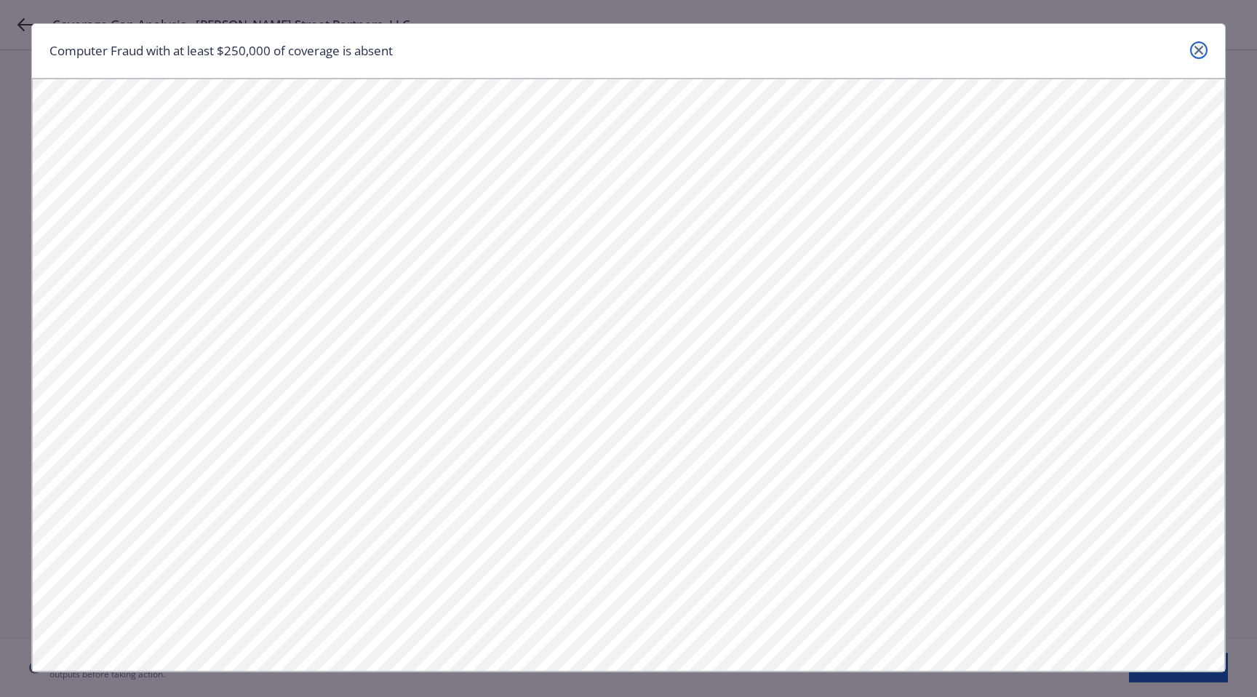
click at [1195, 50] on icon "close" at bounding box center [1198, 50] width 9 height 9
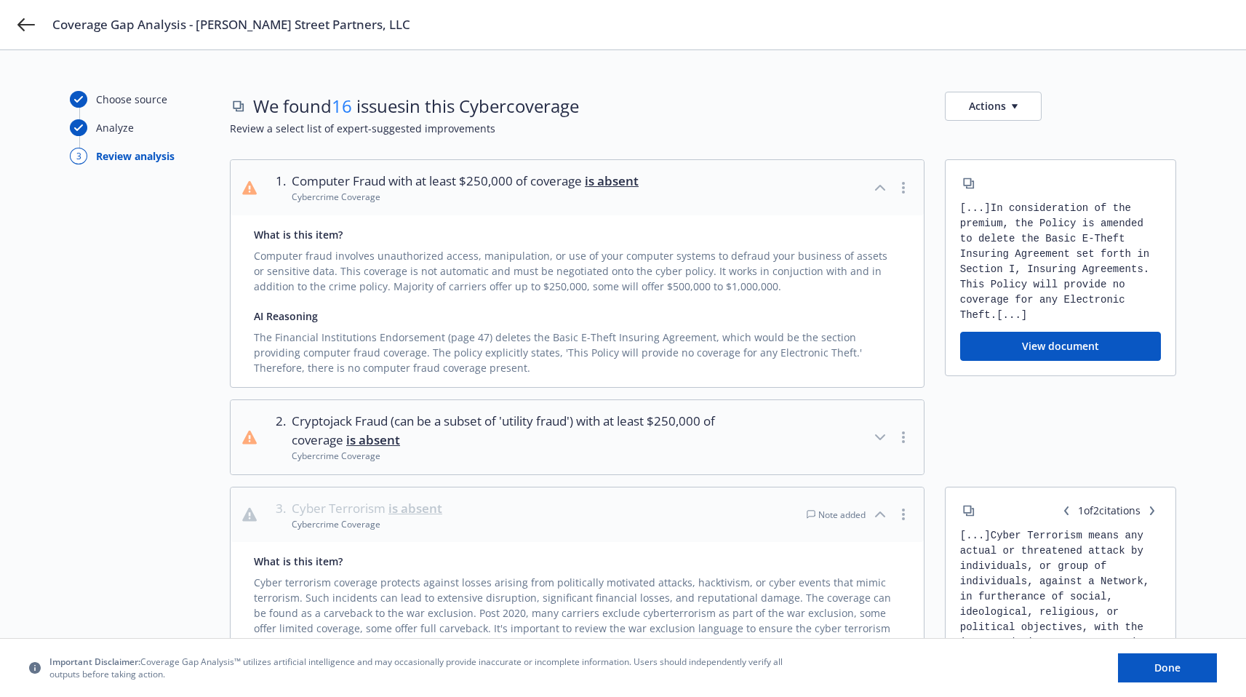
click at [937, 43] on div "Coverage Gap Analysis - [PERSON_NAME] Street Partners, LLC" at bounding box center [623, 24] width 1246 height 49
